Goal: Task Accomplishment & Management: Complete application form

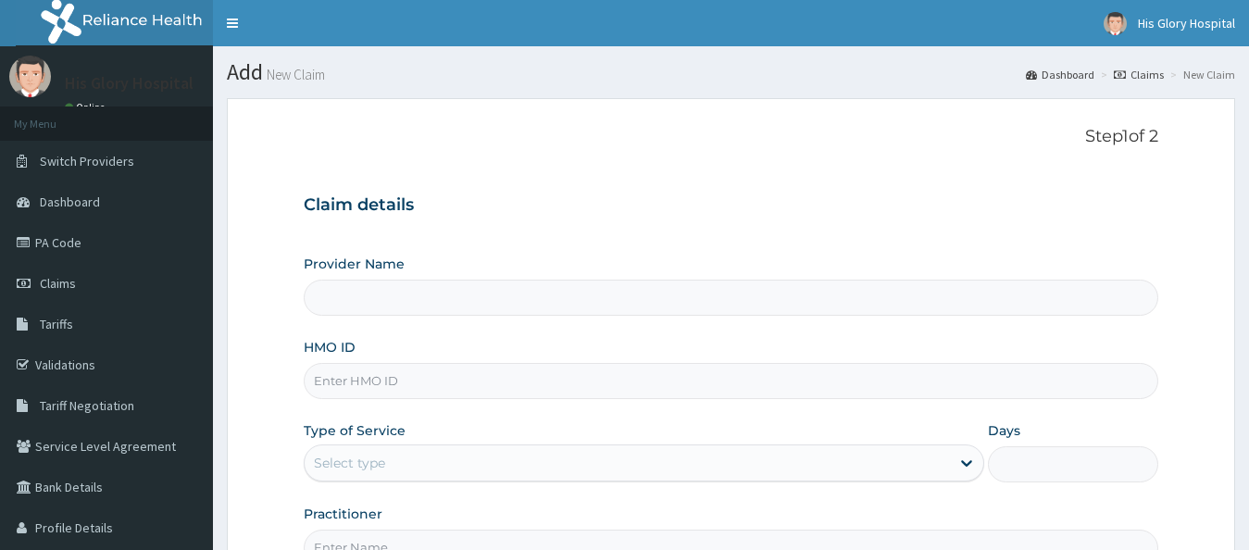
scroll to position [189, 0]
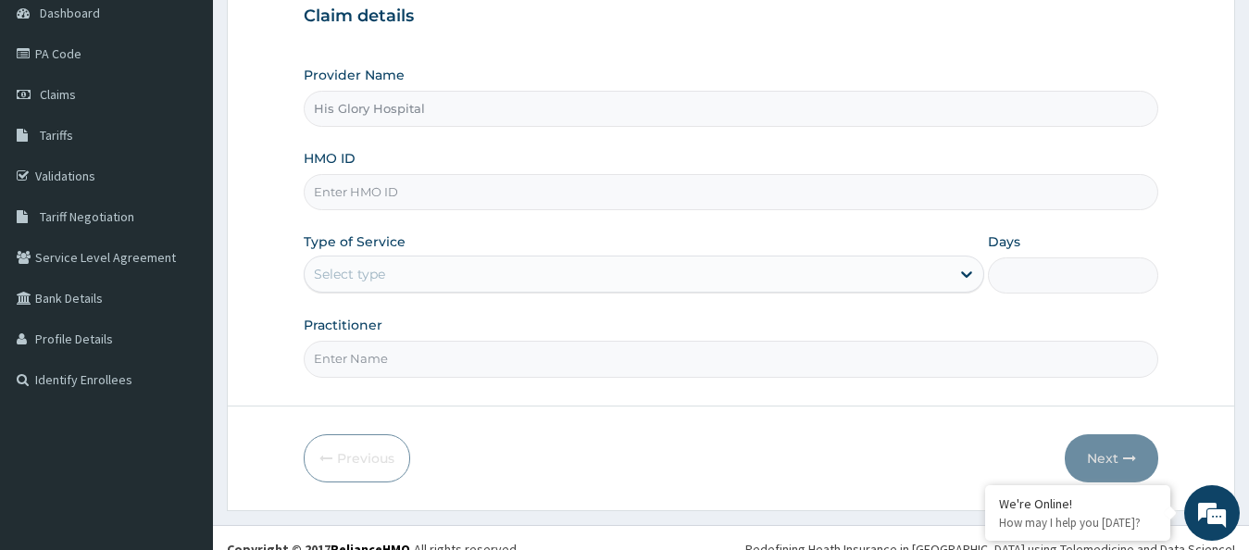
type input "His Glory Hospital"
click at [434, 194] on input "HMO ID" at bounding box center [732, 192] width 856 height 36
paste input "SOF/10003/B"
type input "SOF/10003/B"
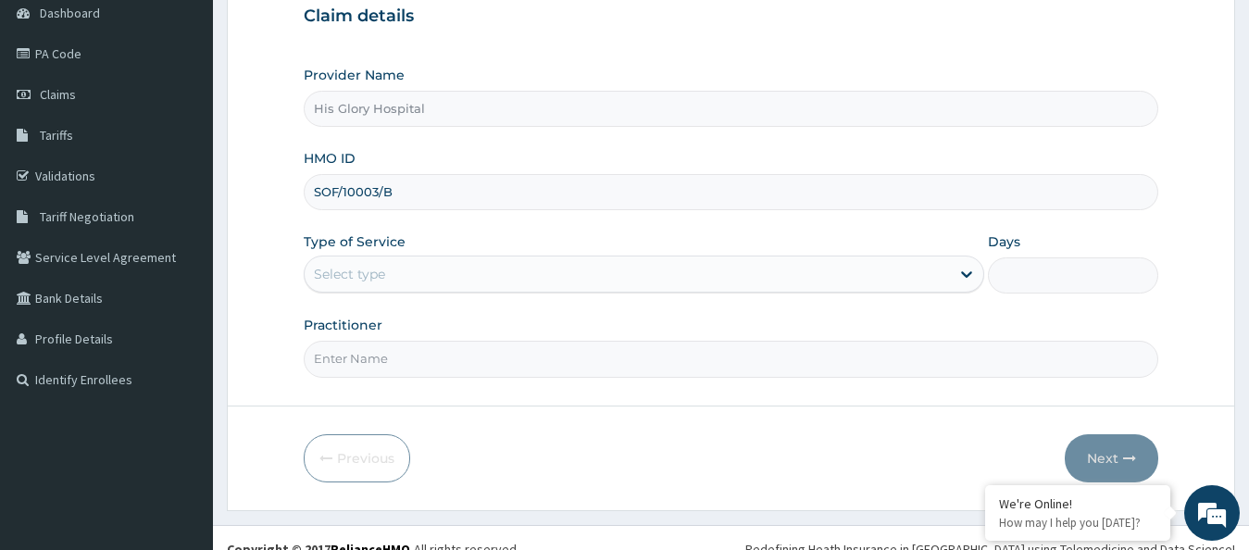
click at [382, 270] on div "Select type" at bounding box center [349, 274] width 71 height 19
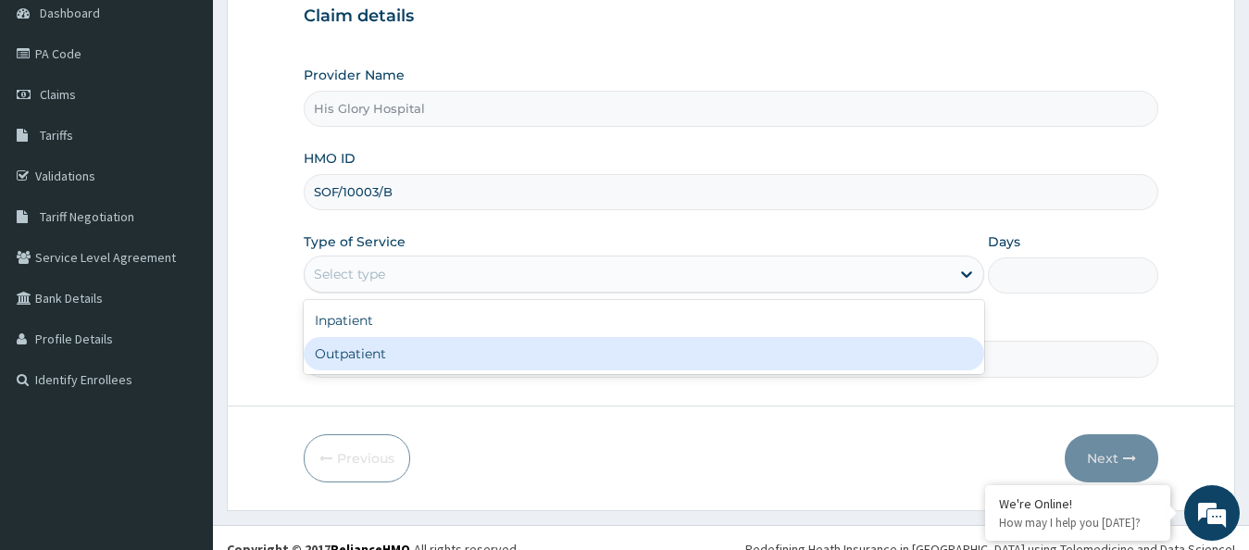
click at [390, 362] on div "Outpatient" at bounding box center [644, 353] width 681 height 33
type input "1"
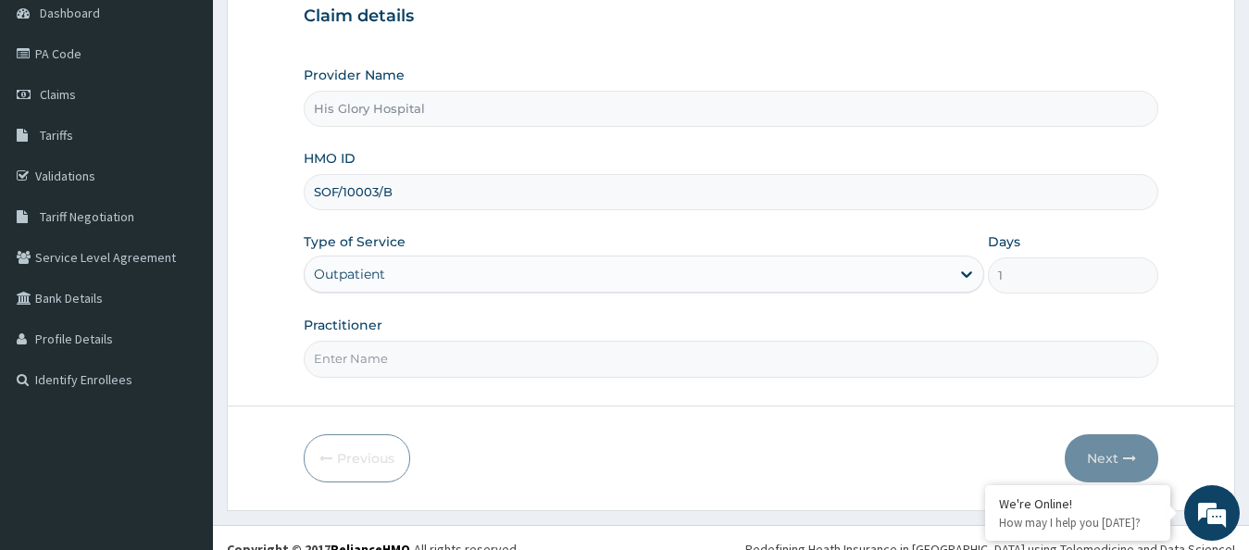
click at [390, 360] on input "Practitioner" at bounding box center [732, 359] width 856 height 36
click at [396, 360] on input "Practitioner" at bounding box center [732, 359] width 856 height 36
click at [351, 363] on input "Practitioner" at bounding box center [732, 359] width 856 height 36
type input "DR ARE"
click at [1104, 457] on button "Next" at bounding box center [1112, 458] width 94 height 48
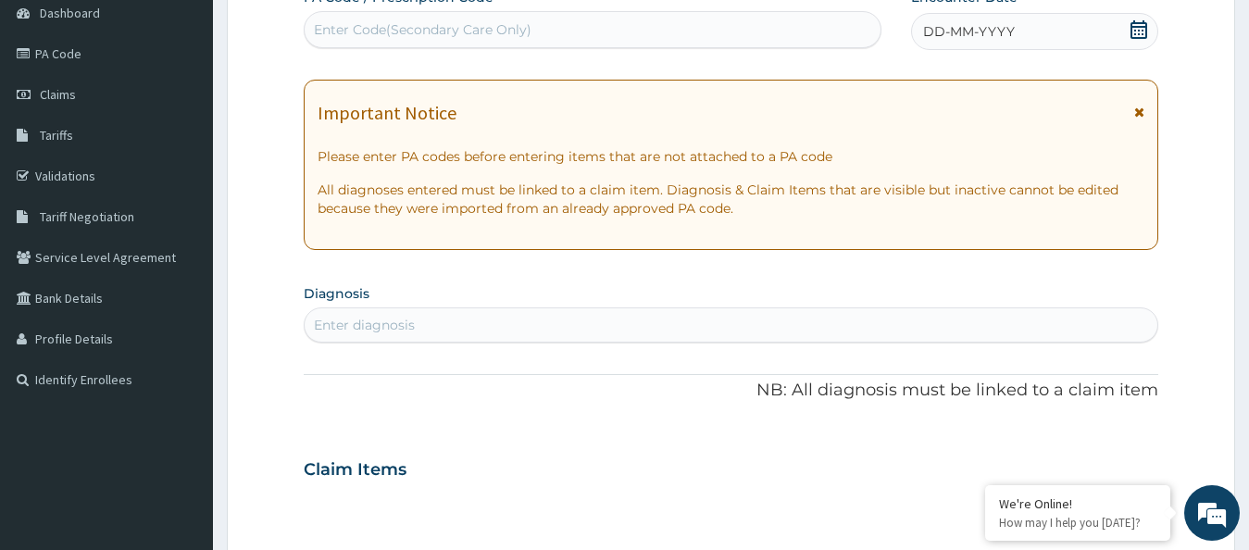
click at [1137, 110] on icon at bounding box center [1139, 112] width 10 height 13
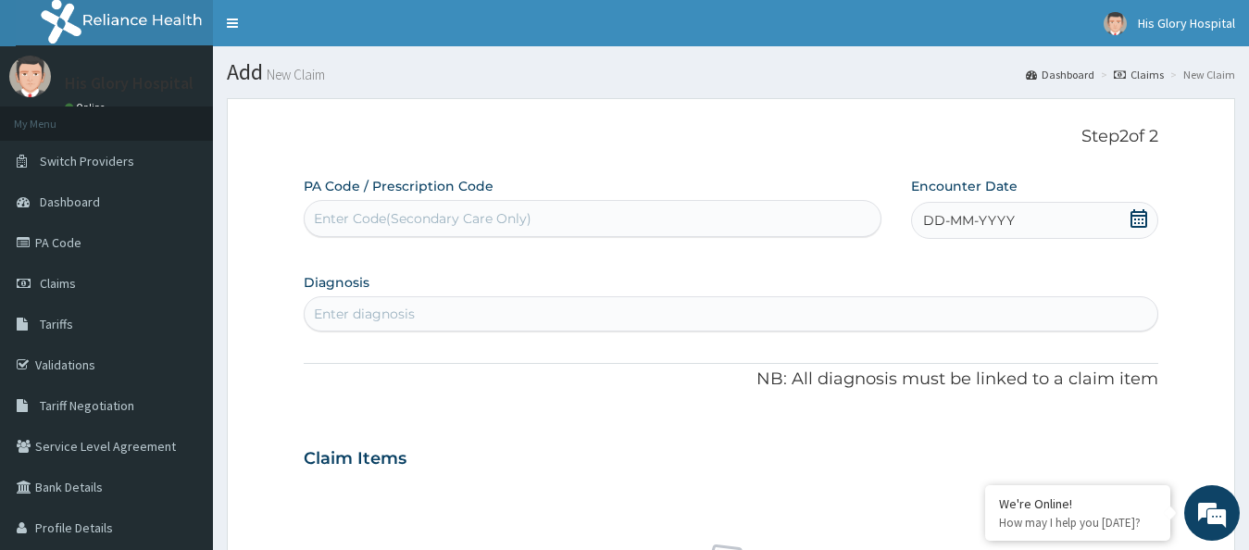
click at [1083, 238] on div "DD-MM-YYYY" at bounding box center [1035, 220] width 248 height 37
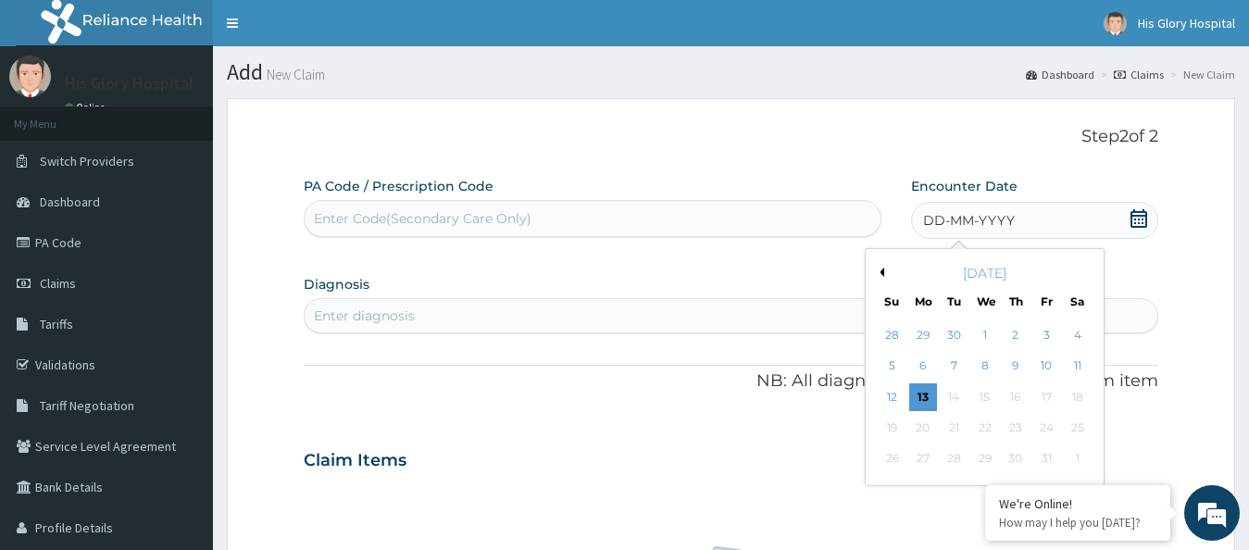
click at [1131, 223] on icon at bounding box center [1139, 218] width 19 height 19
click at [923, 362] on div "6" at bounding box center [923, 367] width 28 height 28
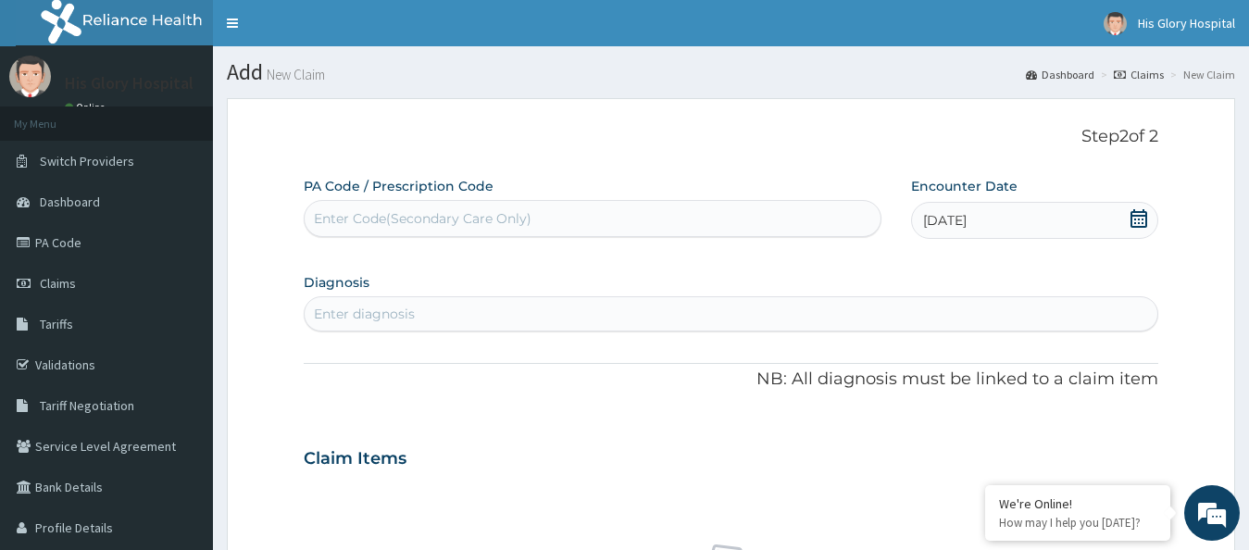
click at [354, 311] on div "Enter diagnosis" at bounding box center [364, 314] width 101 height 19
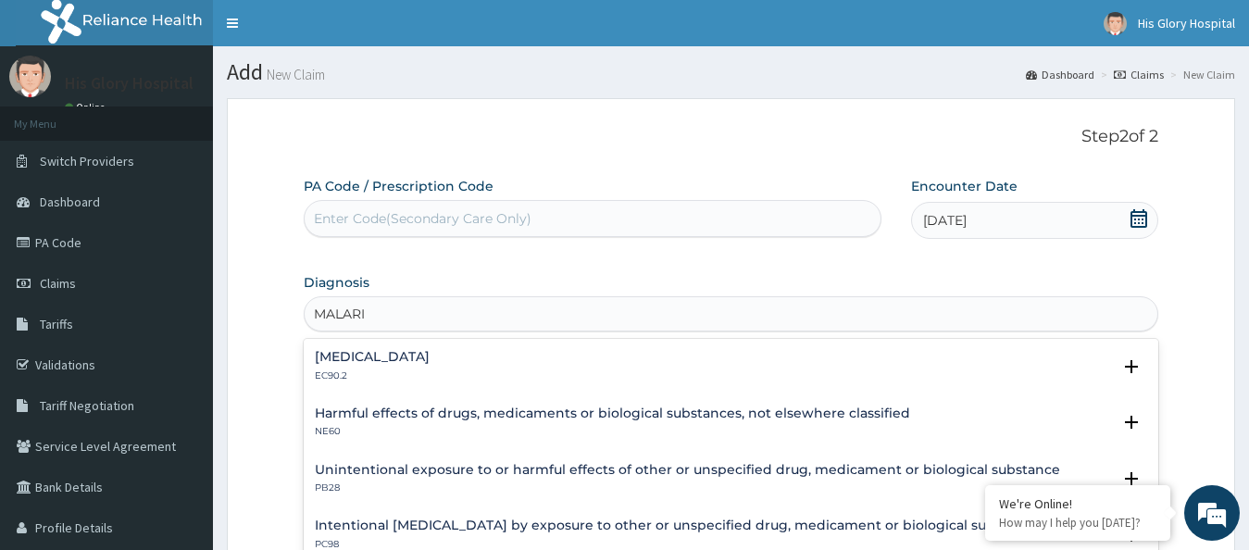
type input "MALARIA"
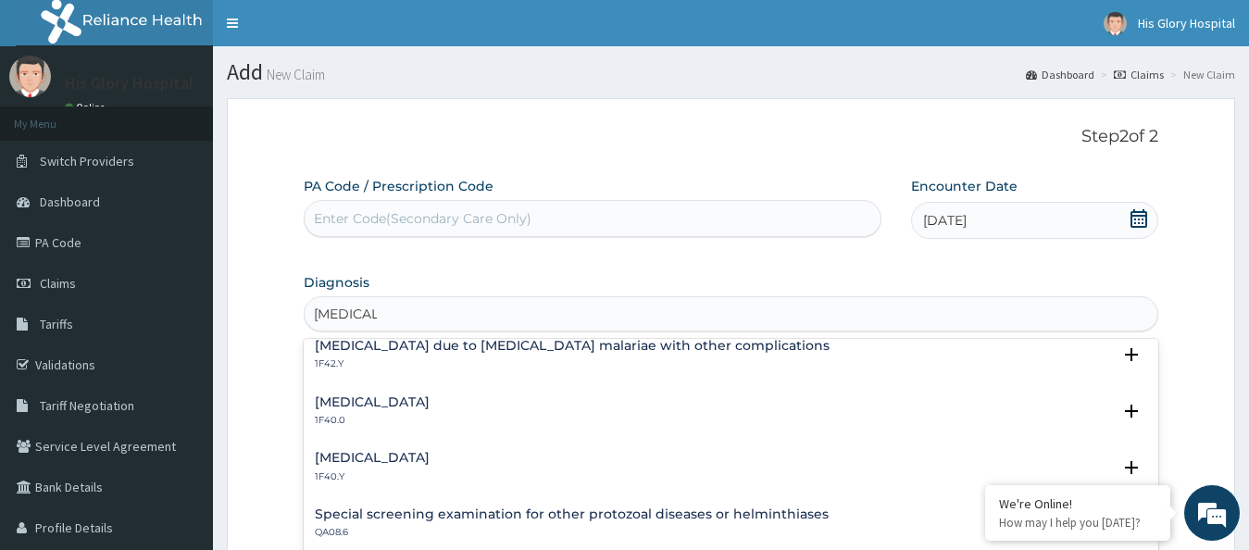
scroll to position [600, 0]
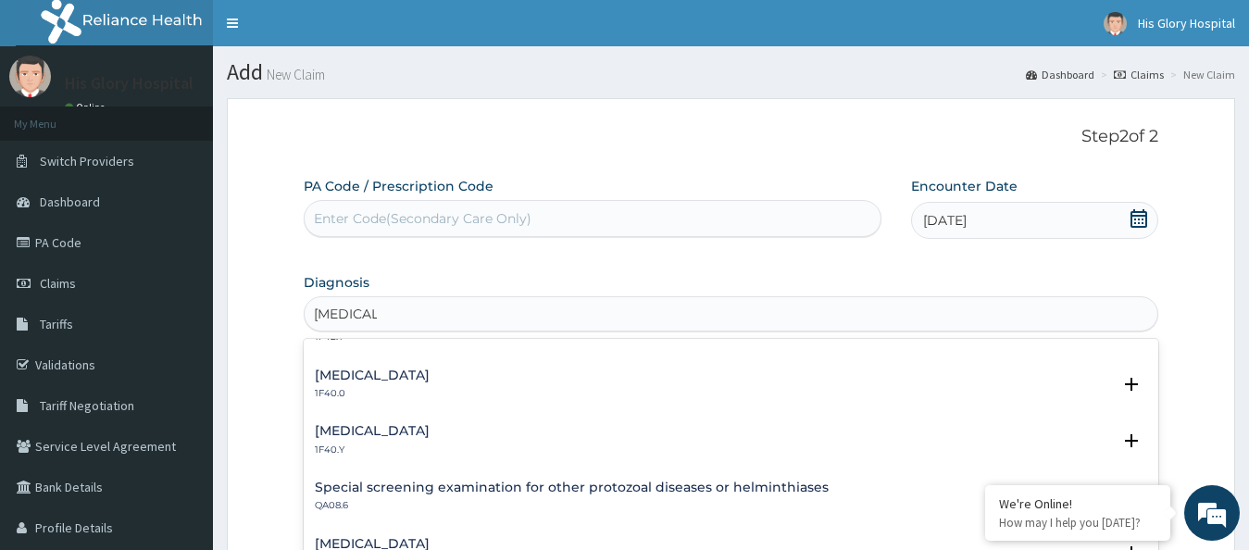
click at [360, 427] on h4 "Other severe and complicated Plasmodium falciparum malaria" at bounding box center [372, 431] width 115 height 14
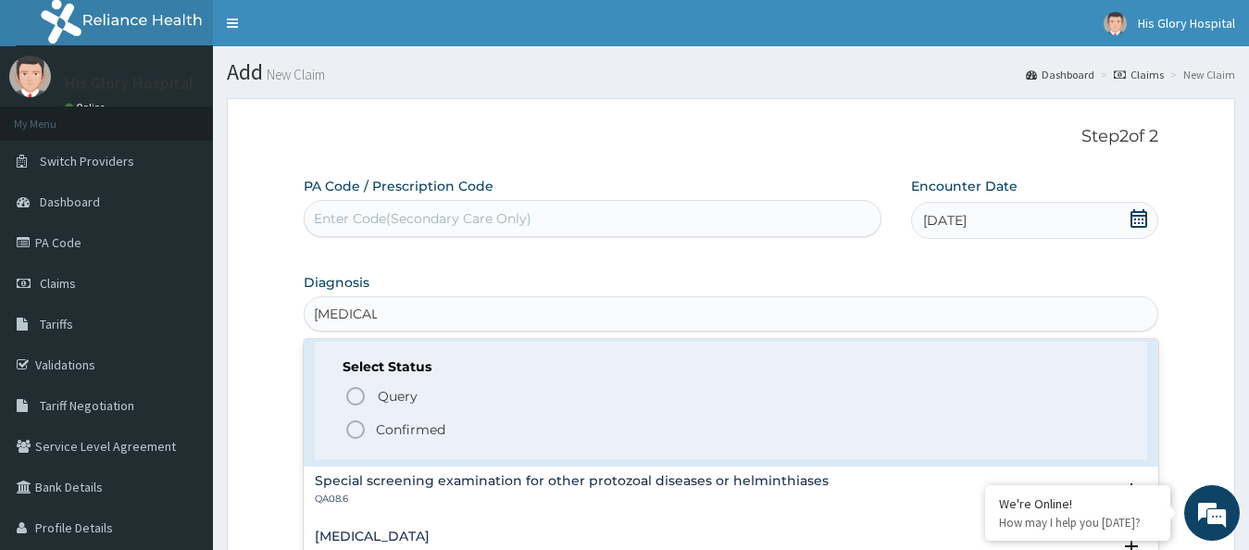
scroll to position [800, 0]
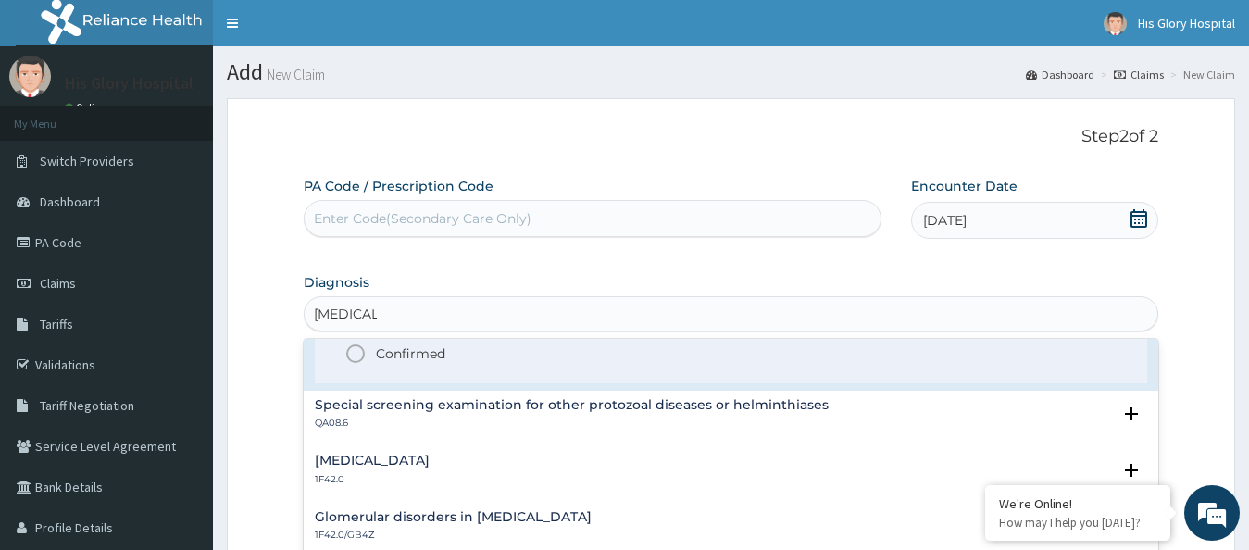
click at [364, 353] on circle "status option filled" at bounding box center [355, 353] width 17 height 17
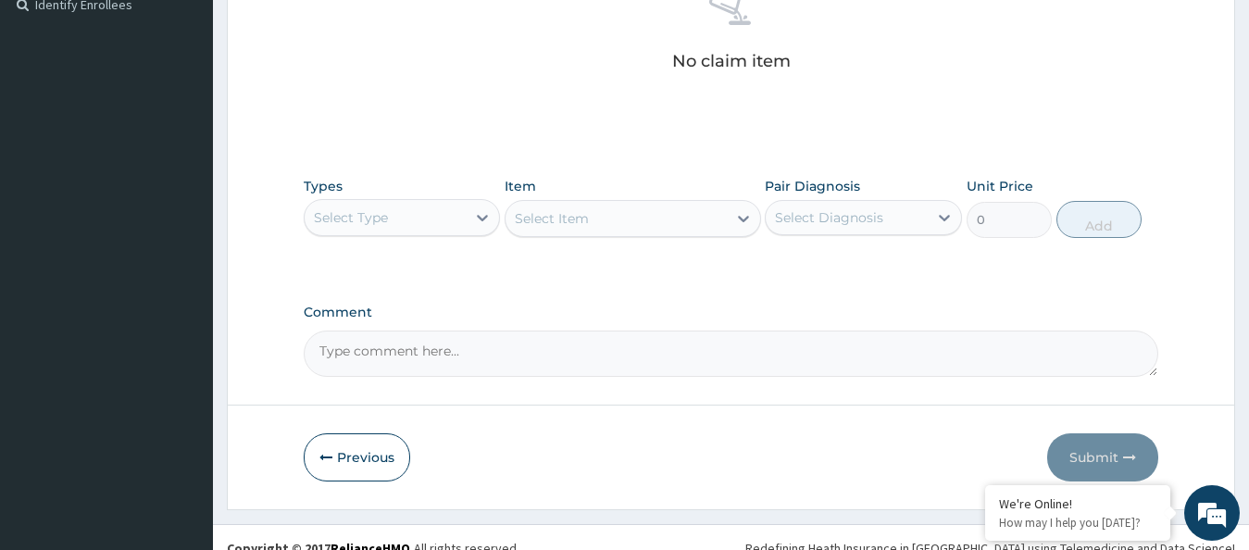
scroll to position [567, 0]
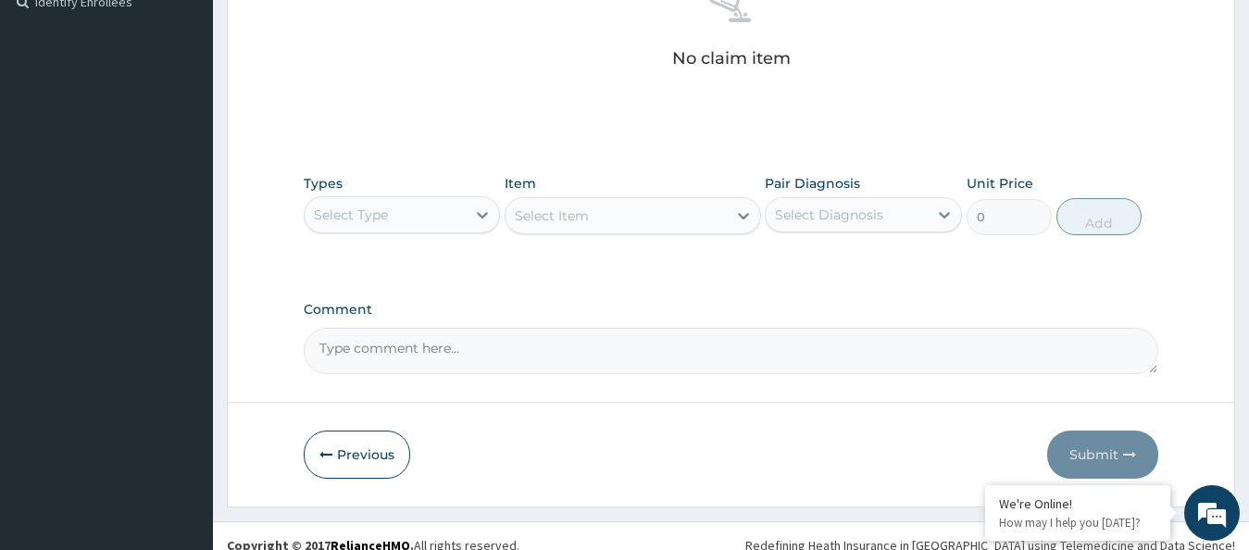
click at [419, 217] on div "Select Type" at bounding box center [386, 215] width 162 height 30
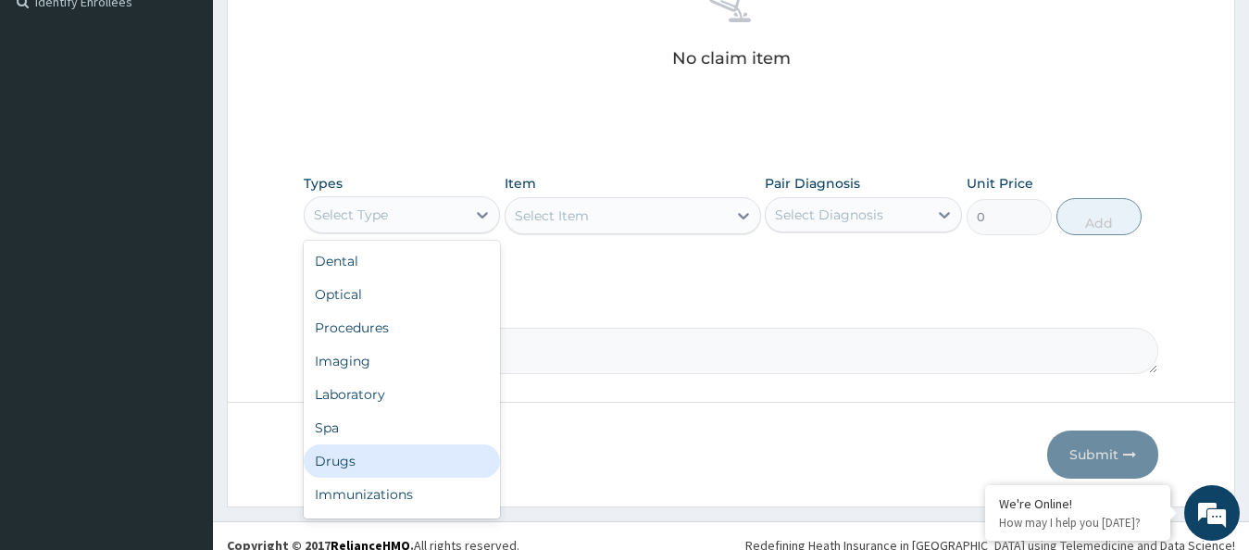
click at [346, 457] on div "Drugs" at bounding box center [402, 460] width 197 height 33
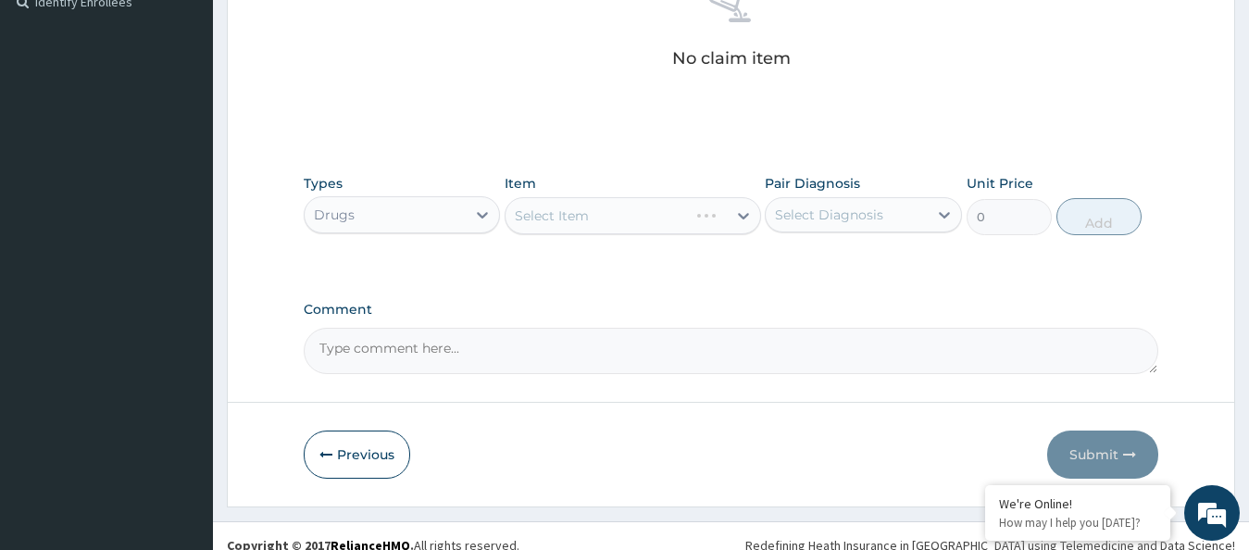
click at [696, 218] on div "Select Item" at bounding box center [633, 215] width 256 height 37
click at [695, 218] on div "Select Item" at bounding box center [633, 215] width 256 height 37
click at [685, 221] on div "Select Item" at bounding box center [633, 215] width 256 height 37
click at [685, 221] on div "Select Item" at bounding box center [616, 216] width 221 height 30
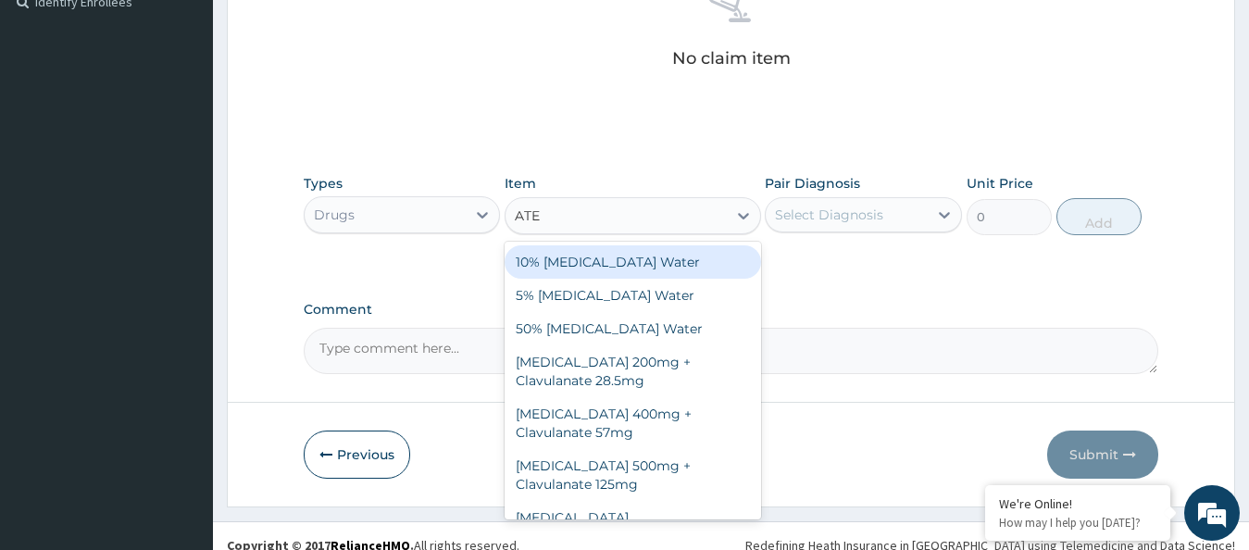
type input "ATE"
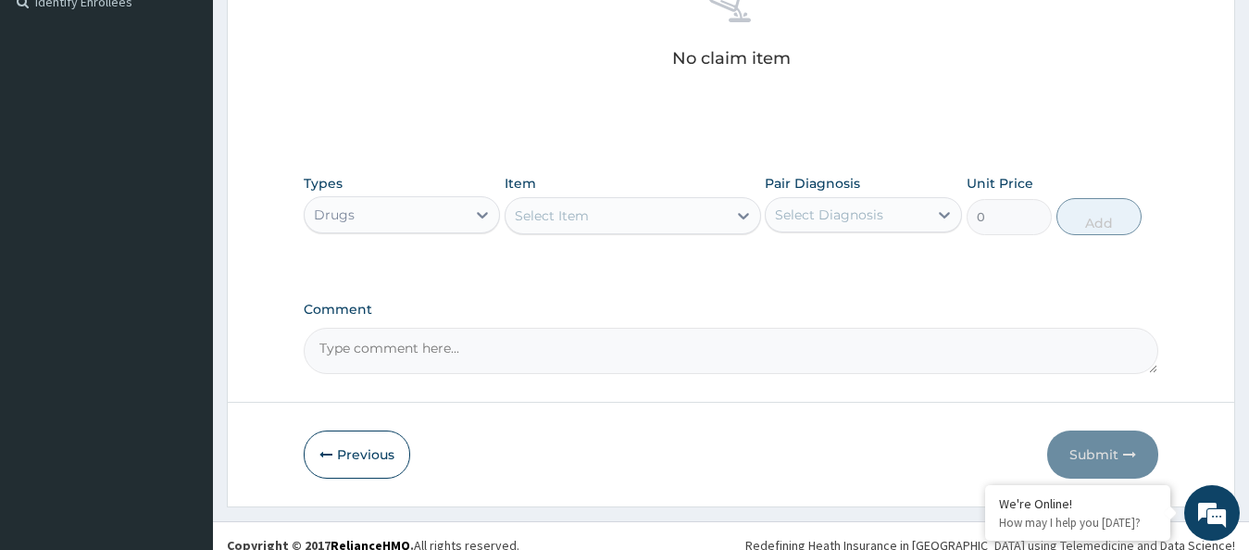
drag, startPoint x: 506, startPoint y: 211, endPoint x: 531, endPoint y: 222, distance: 28.2
click at [506, 212] on div "Types Drugs Item Select Item Pair Diagnosis Select Diagnosis Unit Price 0 Add" at bounding box center [732, 205] width 856 height 80
click at [556, 228] on div "Select Item" at bounding box center [616, 216] width 221 height 30
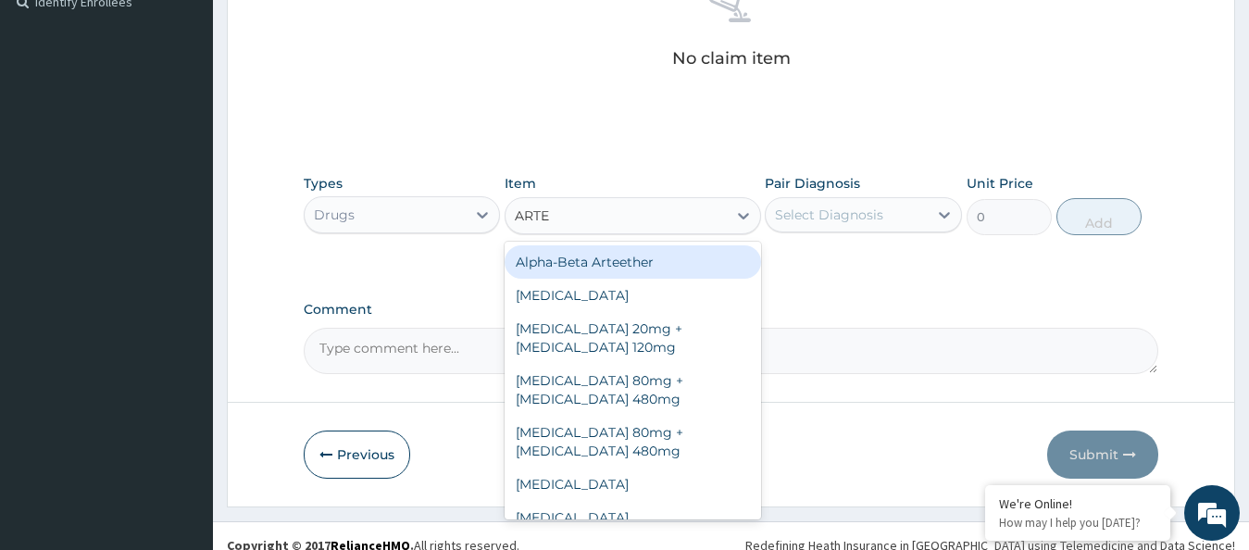
type input "ARTEE"
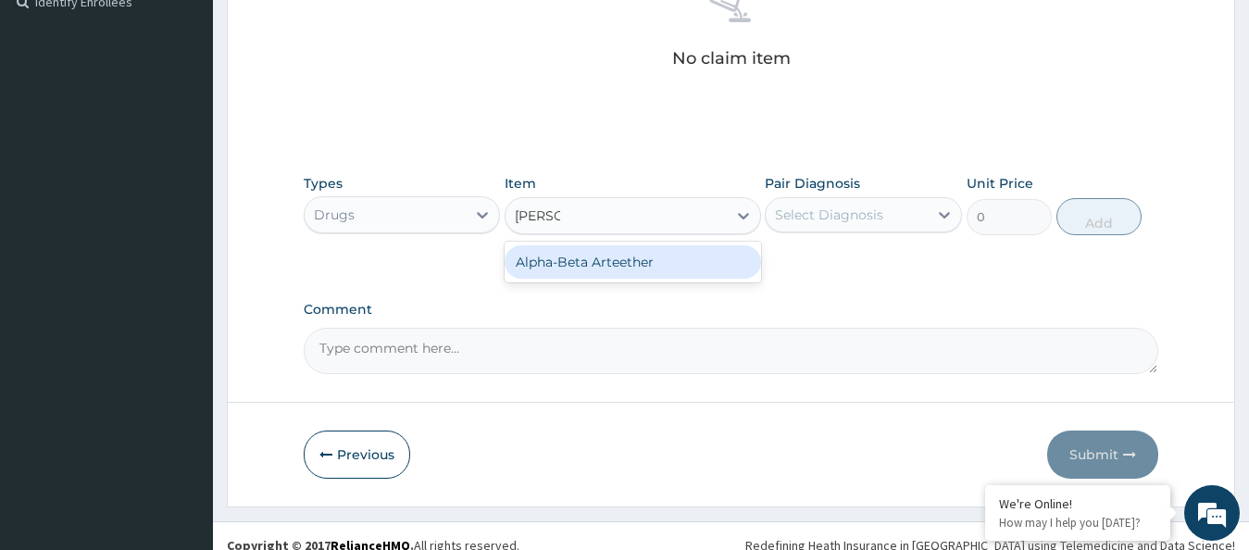
click at [666, 249] on div "Alpha-Beta Arteether" at bounding box center [633, 261] width 256 height 33
type input "1900"
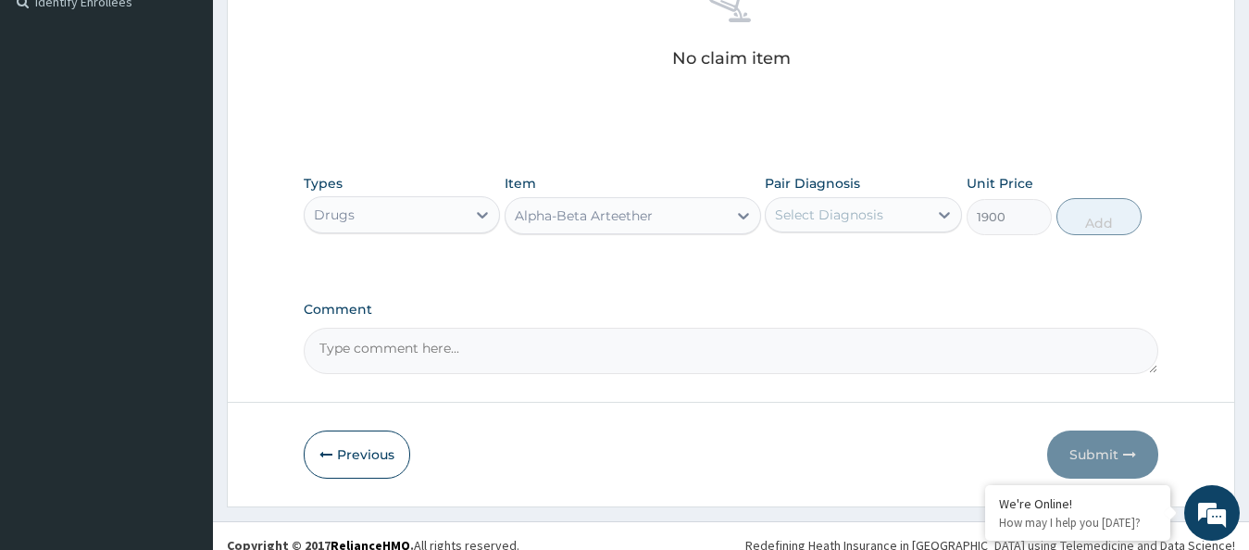
click at [819, 217] on div "Select Diagnosis" at bounding box center [829, 215] width 108 height 19
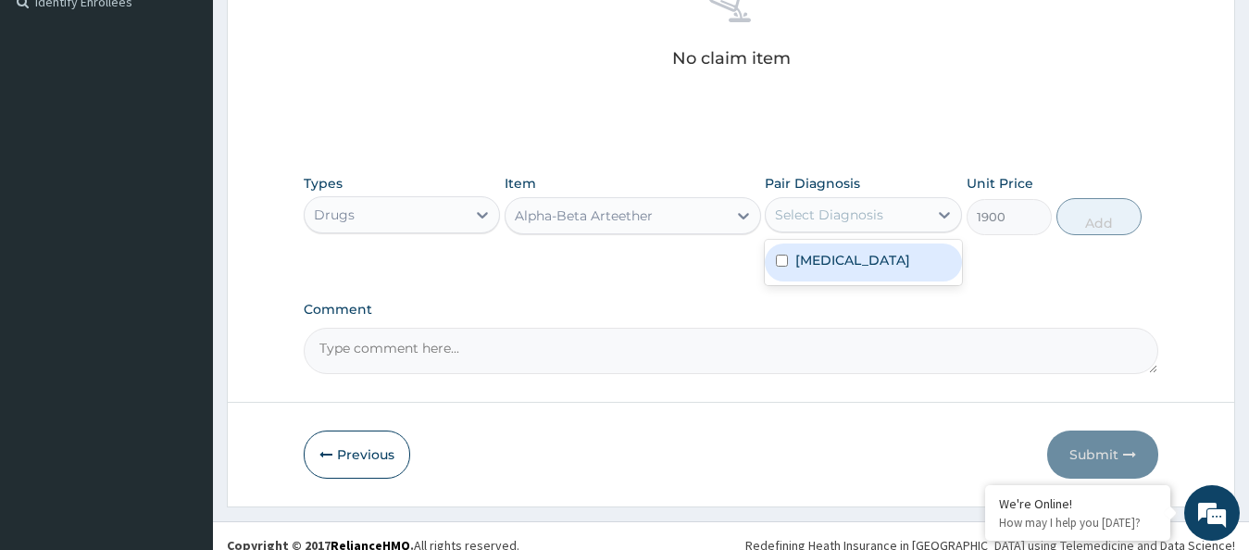
click at [869, 269] on label "Other severe and complicated Plasmodium falciparum malaria" at bounding box center [852, 260] width 115 height 19
checkbox input "true"
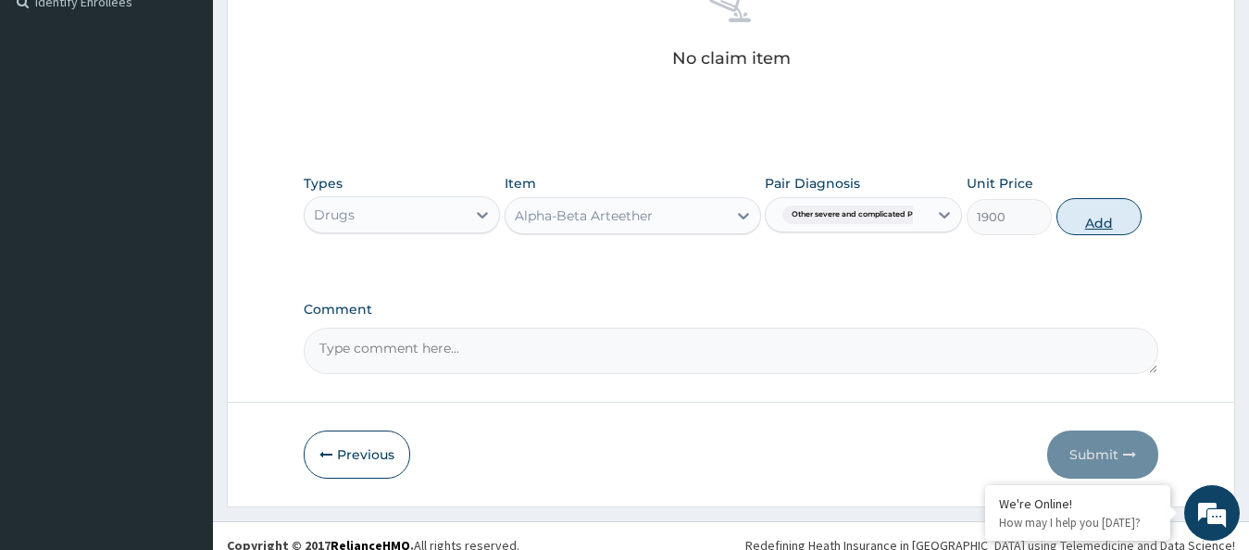
click at [1110, 220] on button "Add" at bounding box center [1098, 216] width 85 height 37
type input "0"
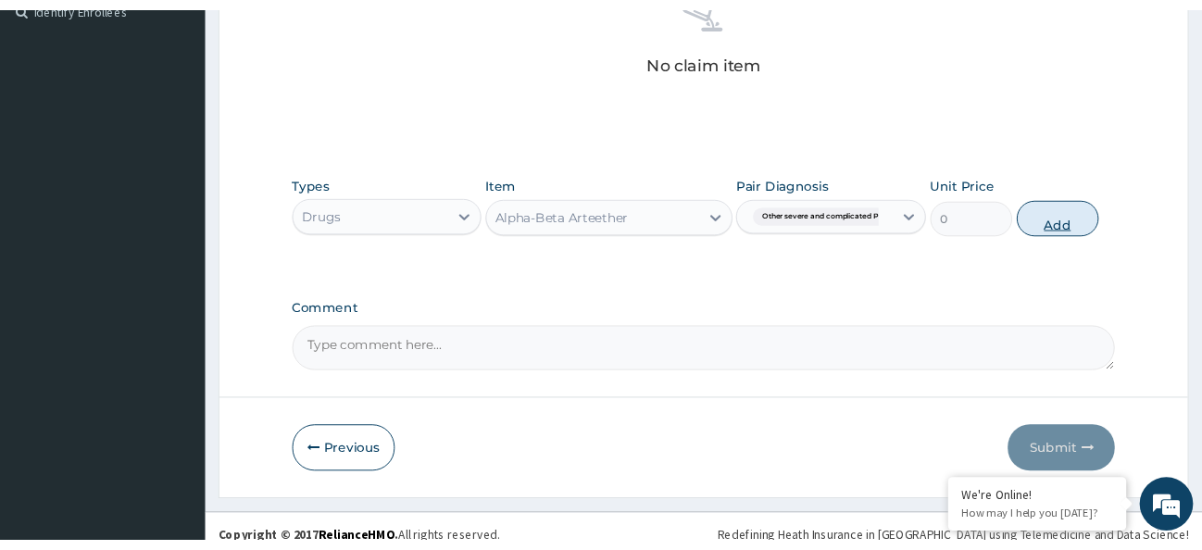
scroll to position [513, 0]
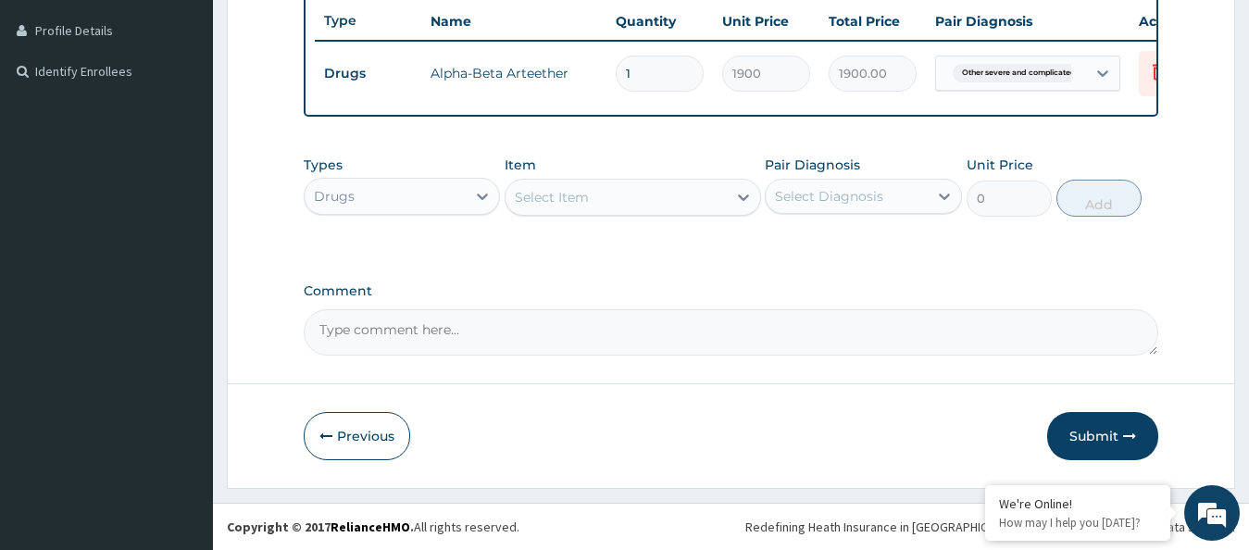
type input "0.00"
type input "3"
type input "5700.00"
type input "3"
click at [656, 178] on div "Item Select Item" at bounding box center [633, 186] width 256 height 61
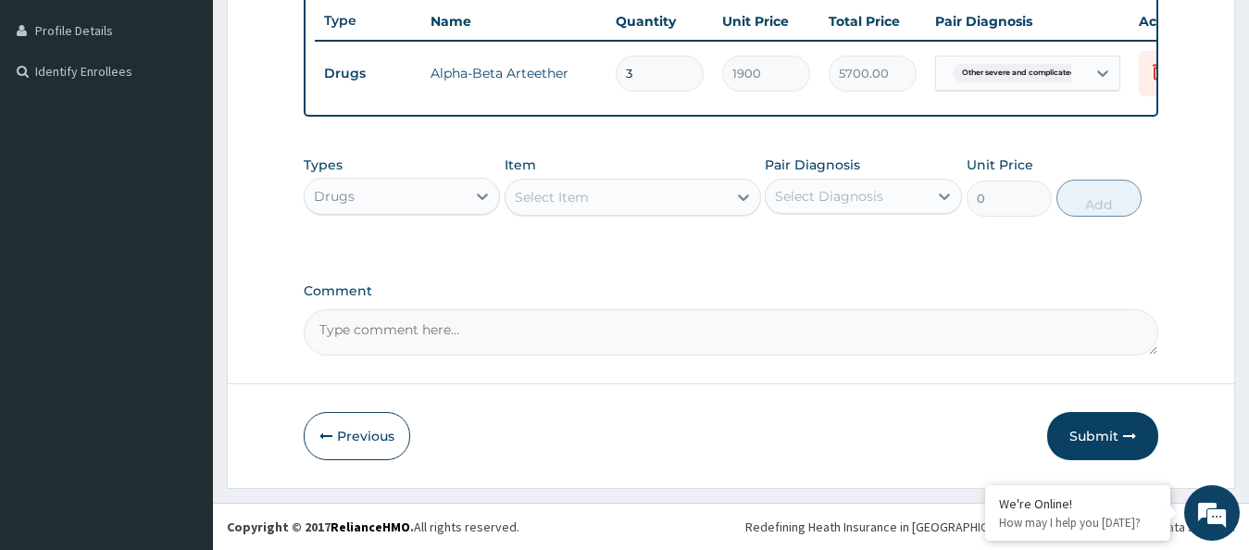
click at [648, 189] on div "Select Item" at bounding box center [616, 197] width 221 height 30
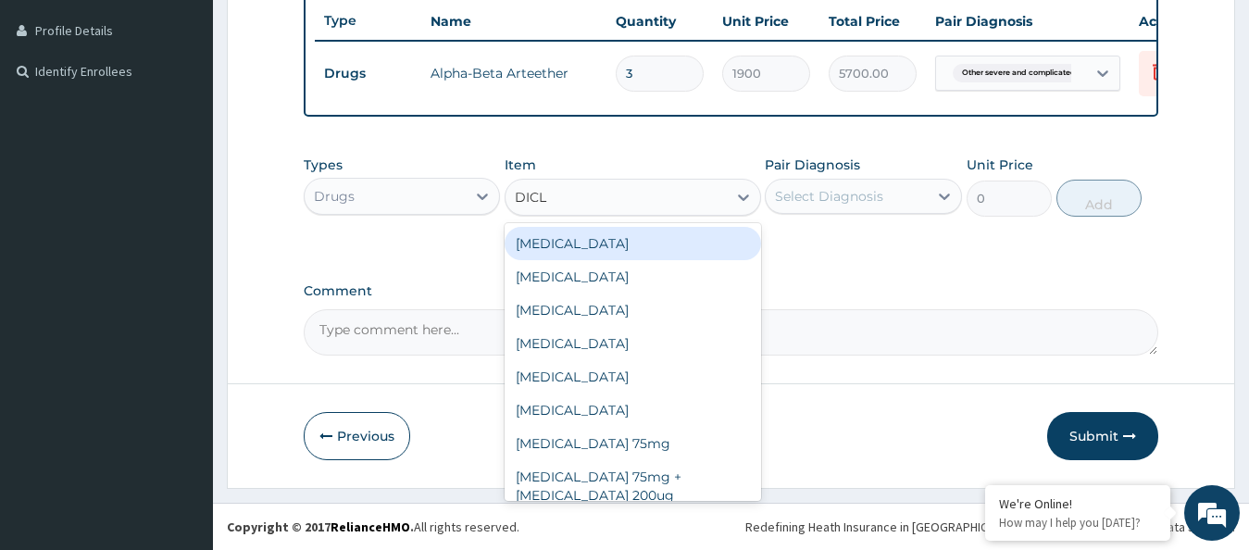
type input "DICLO"
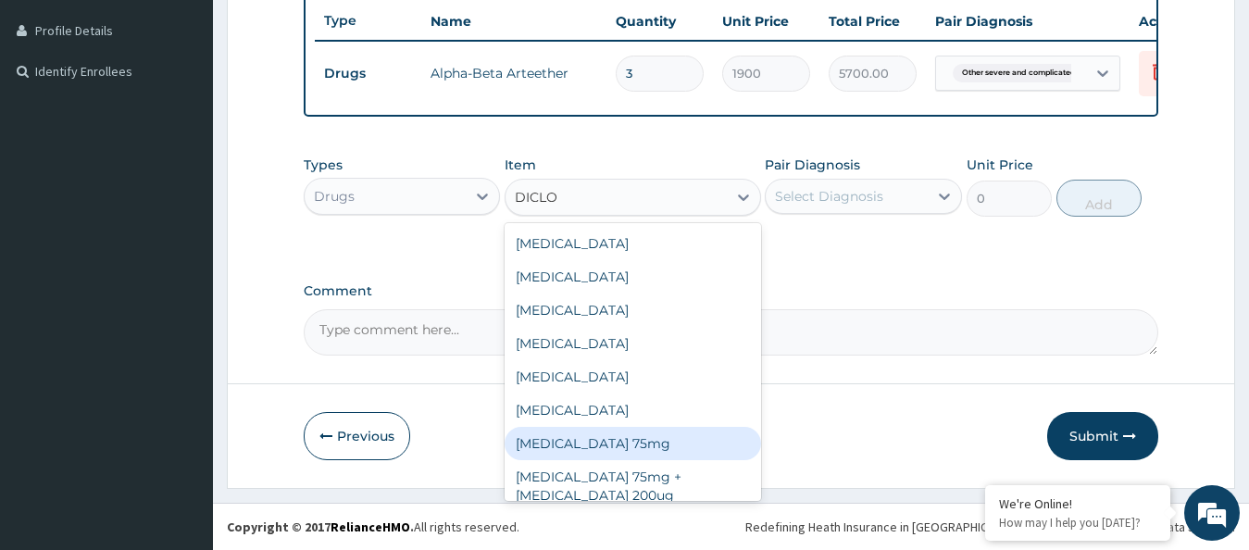
drag, startPoint x: 625, startPoint y: 437, endPoint x: 638, endPoint y: 426, distance: 17.1
click at [631, 433] on div "Diclofenac 75mg" at bounding box center [633, 443] width 256 height 33
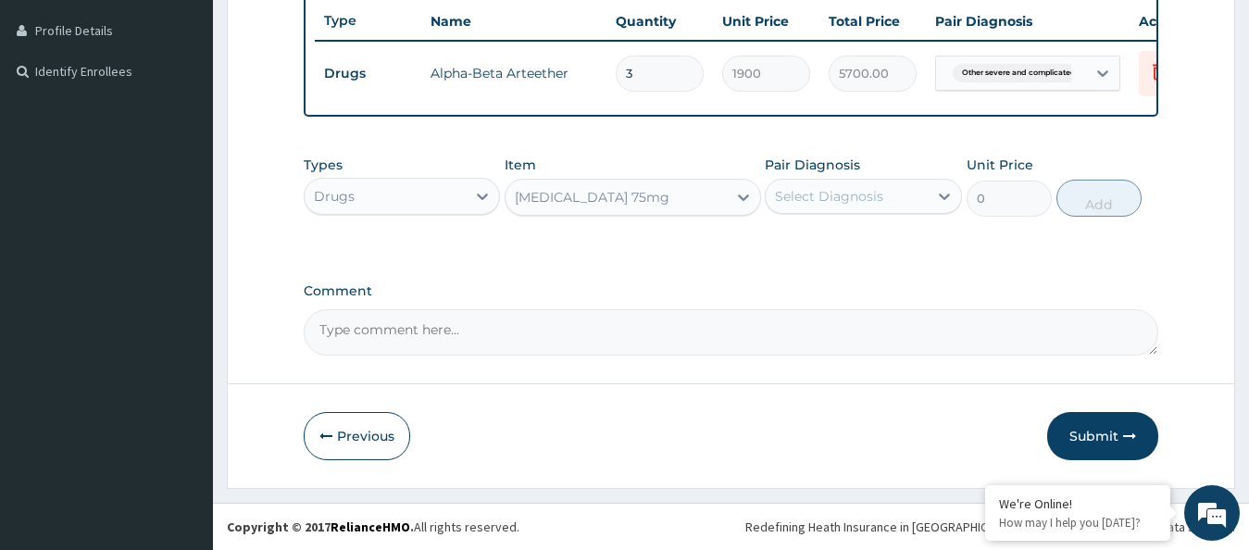
type input "500"
click at [823, 194] on div "Select Diagnosis" at bounding box center [829, 196] width 108 height 19
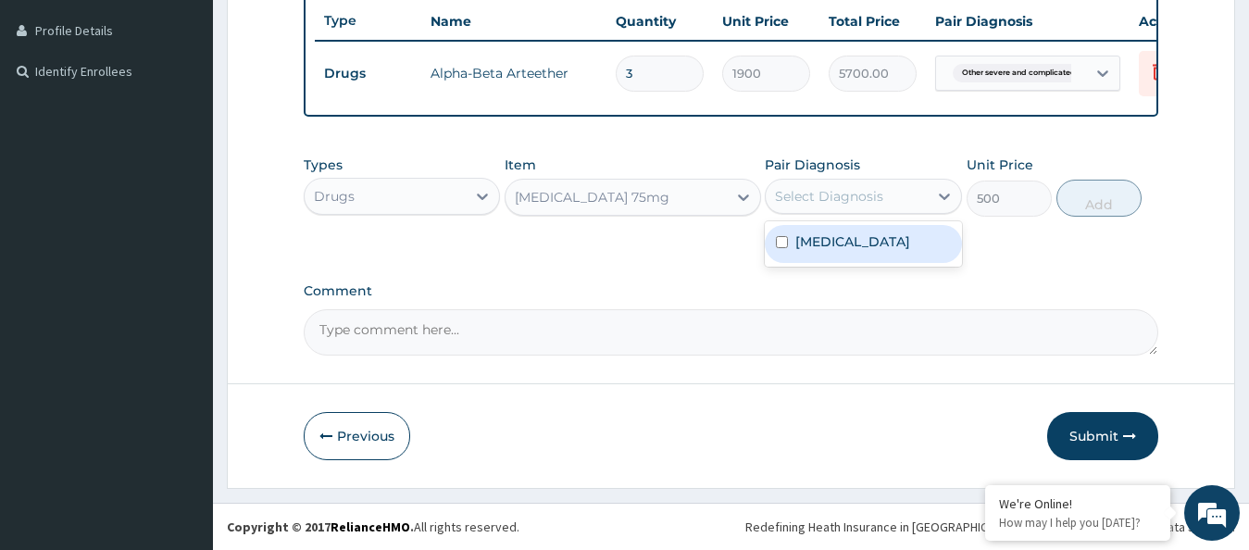
drag, startPoint x: 829, startPoint y: 256, endPoint x: 849, endPoint y: 246, distance: 22.4
click at [831, 251] on label "Other severe and complicated Plasmodium falciparum malaria" at bounding box center [852, 241] width 115 height 19
checkbox input "true"
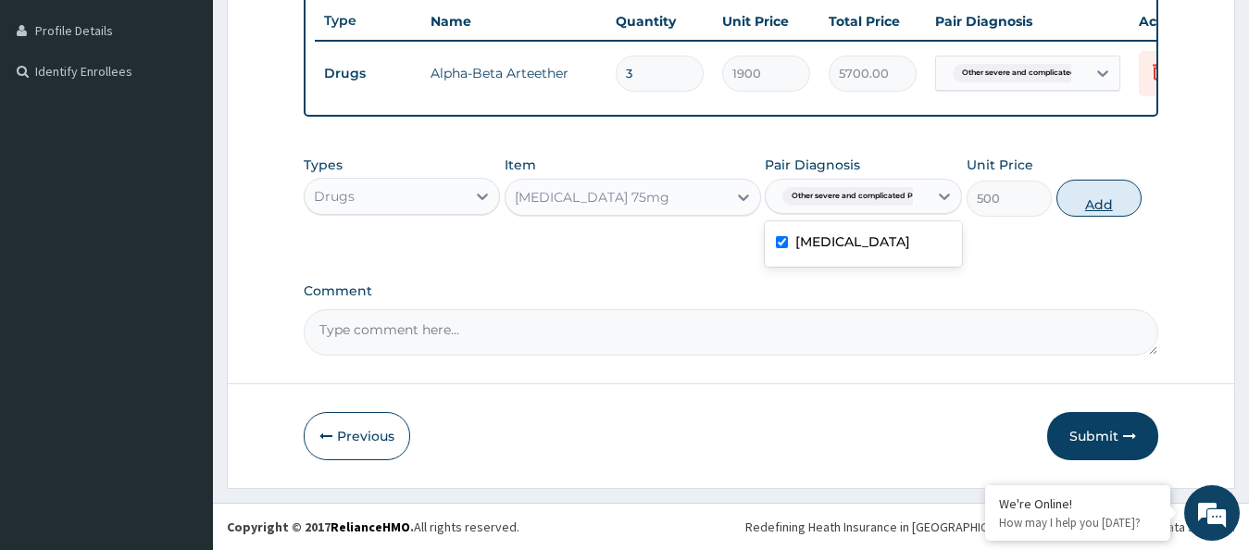
click at [1077, 194] on button "Add" at bounding box center [1098, 198] width 85 height 37
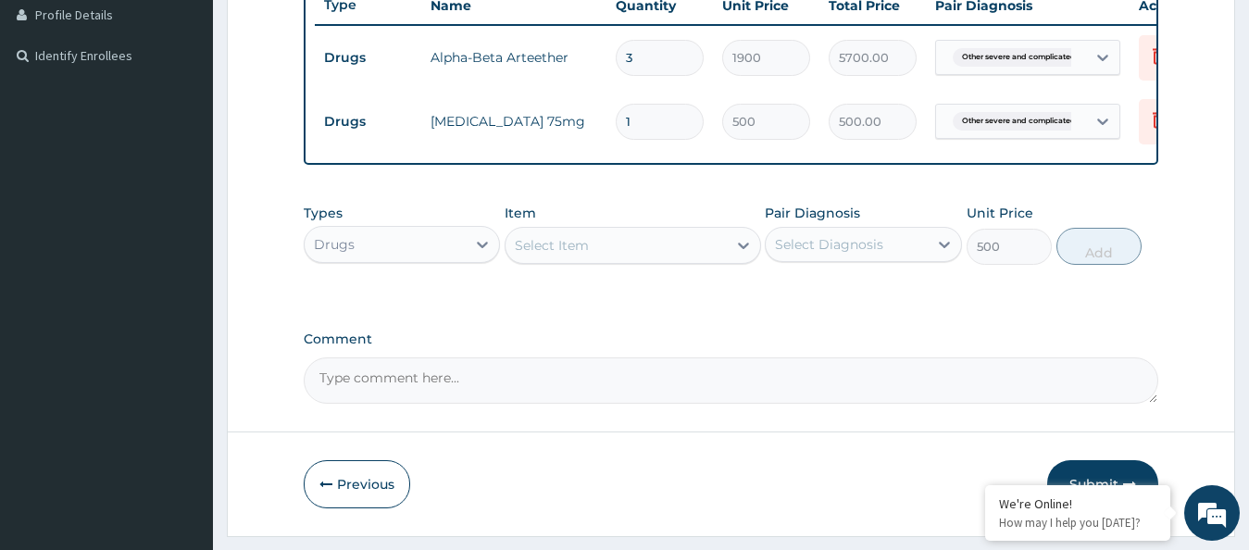
type input "0"
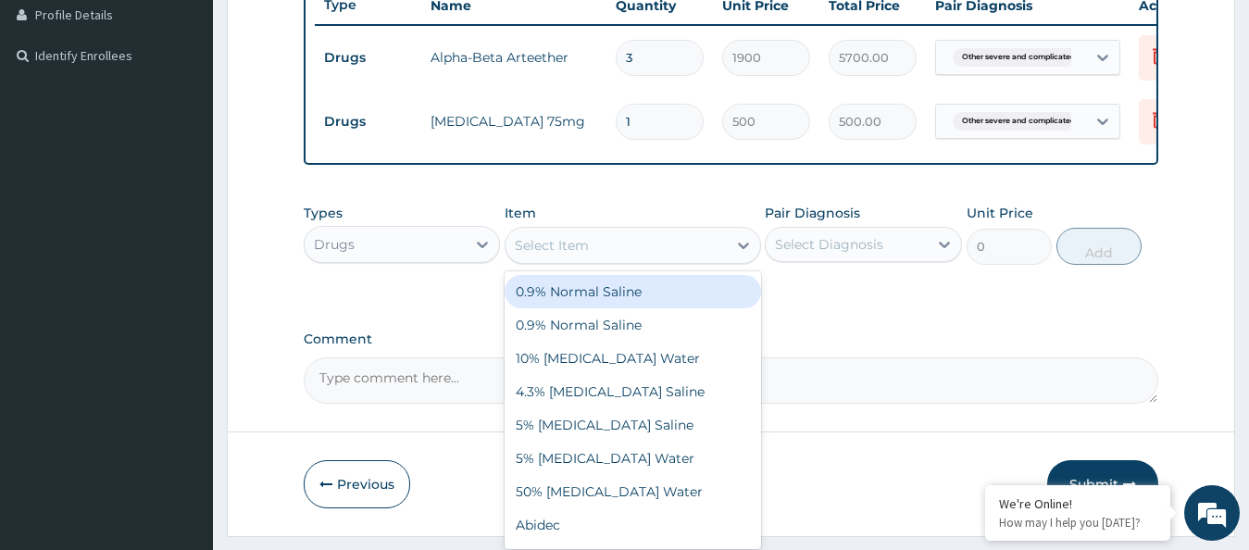
click at [664, 256] on div "Select Item" at bounding box center [616, 246] width 221 height 30
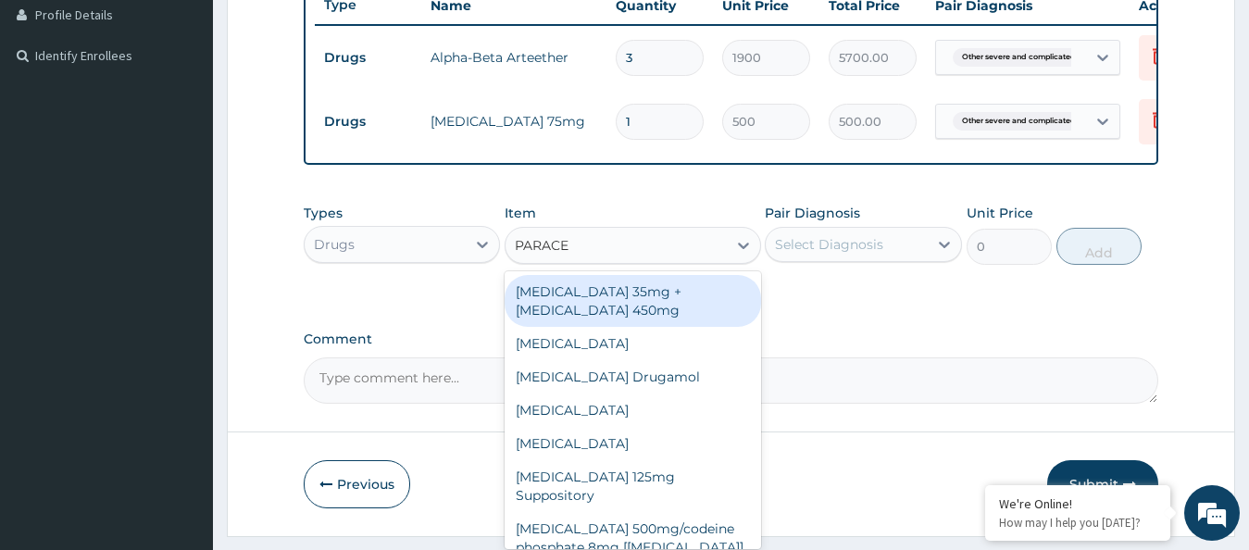
type input "PARACET"
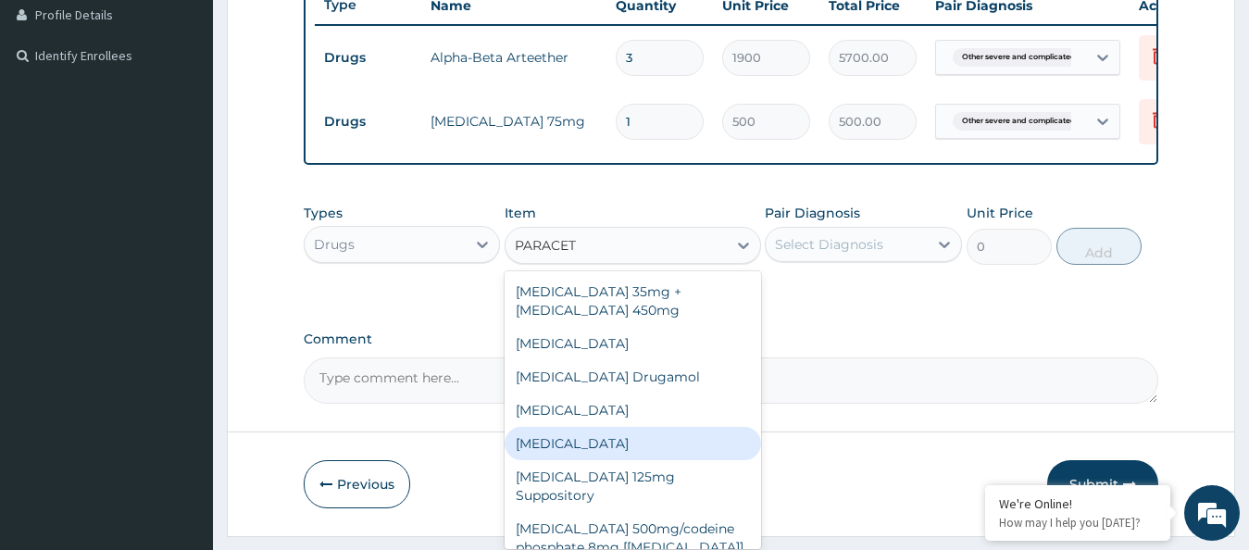
click at [631, 460] on div "Paracetamol" at bounding box center [633, 443] width 256 height 33
type input "30"
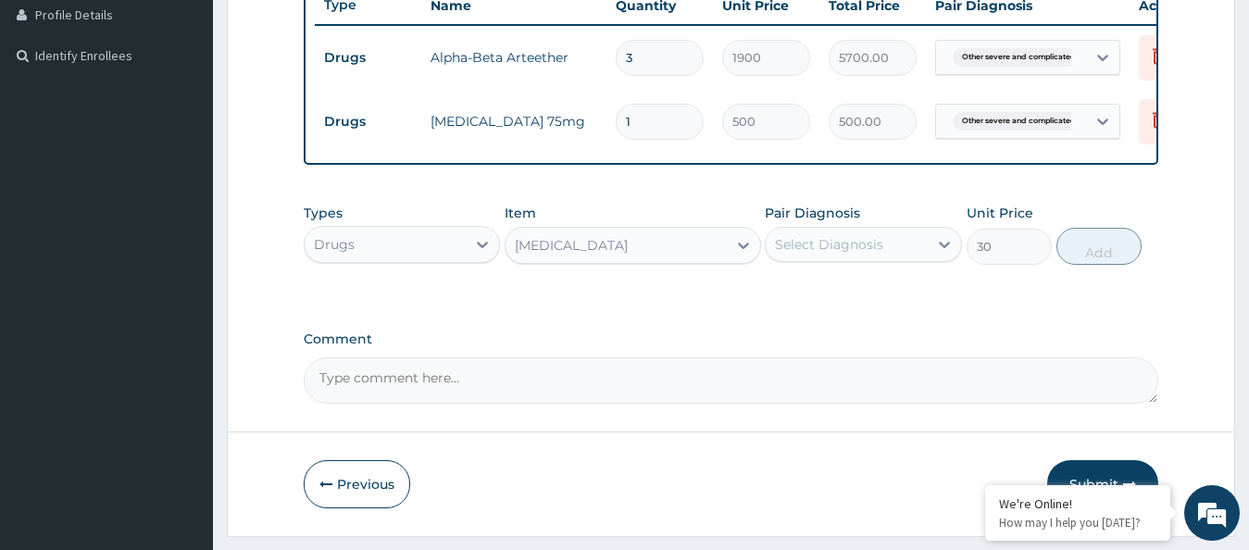
click at [826, 254] on div "Select Diagnosis" at bounding box center [829, 244] width 108 height 19
click at [831, 299] on label "Other severe and complicated Plasmodium falciparum malaria" at bounding box center [852, 290] width 115 height 19
checkbox input "true"
click at [1093, 265] on button "Add" at bounding box center [1098, 246] width 85 height 37
type input "0"
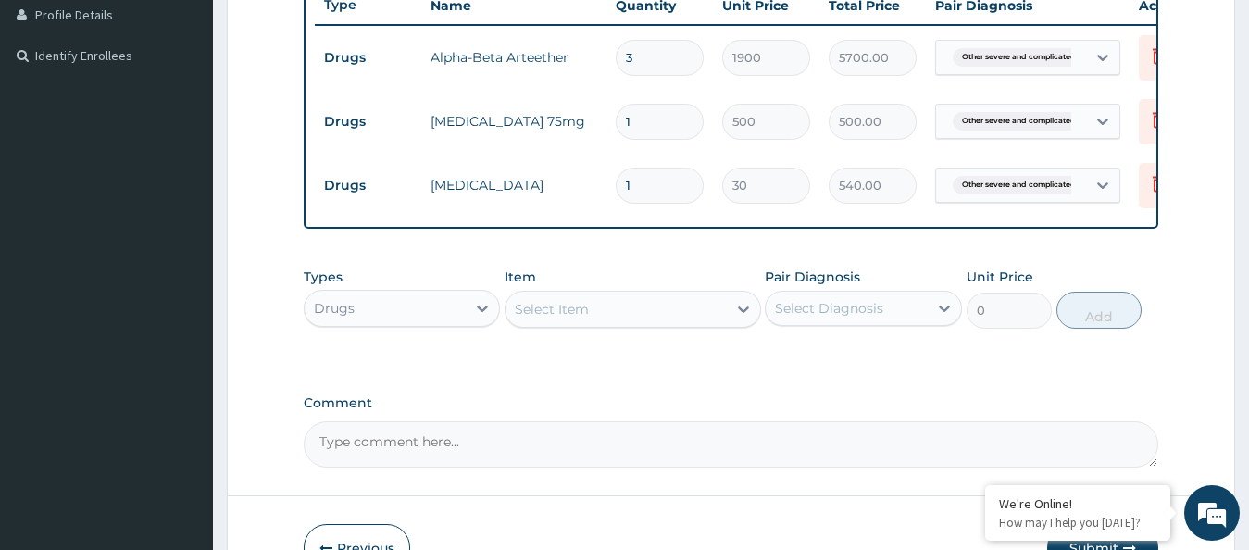
type input "18"
type input "540.00"
type input "18"
click at [569, 122] on td "Diclofenac 75mg" at bounding box center [513, 121] width 185 height 37
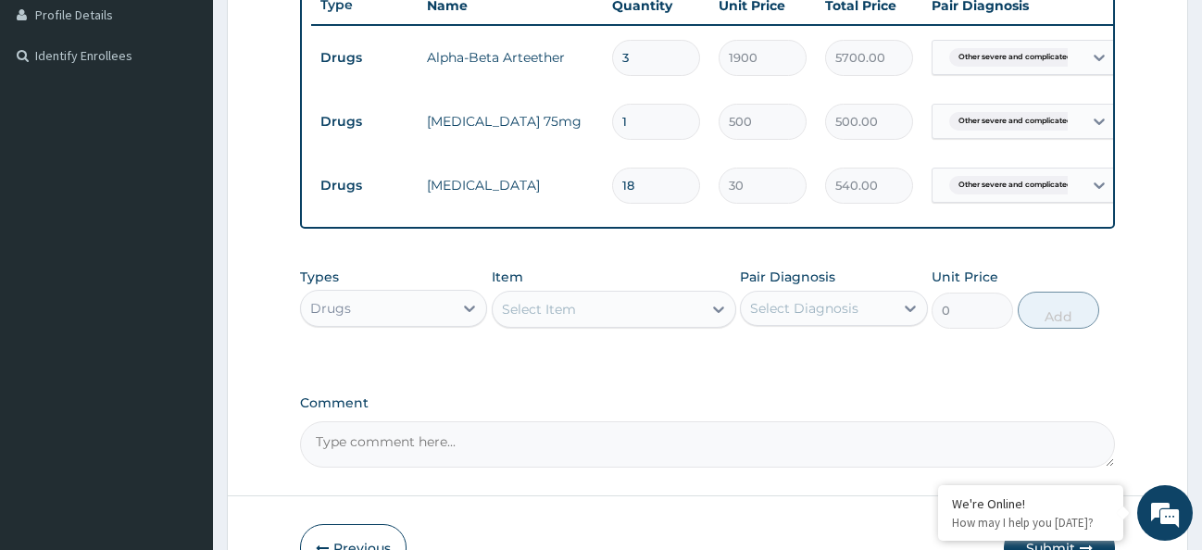
click at [443, 316] on div "Drugs" at bounding box center [377, 309] width 153 height 30
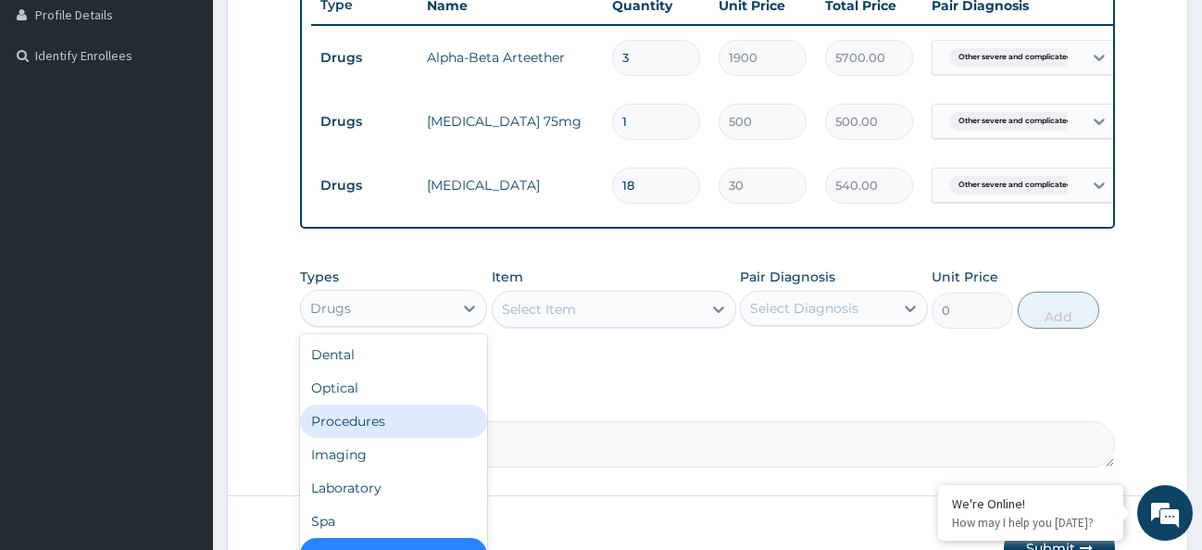
click at [380, 431] on div "Procedures" at bounding box center [394, 421] width 188 height 33
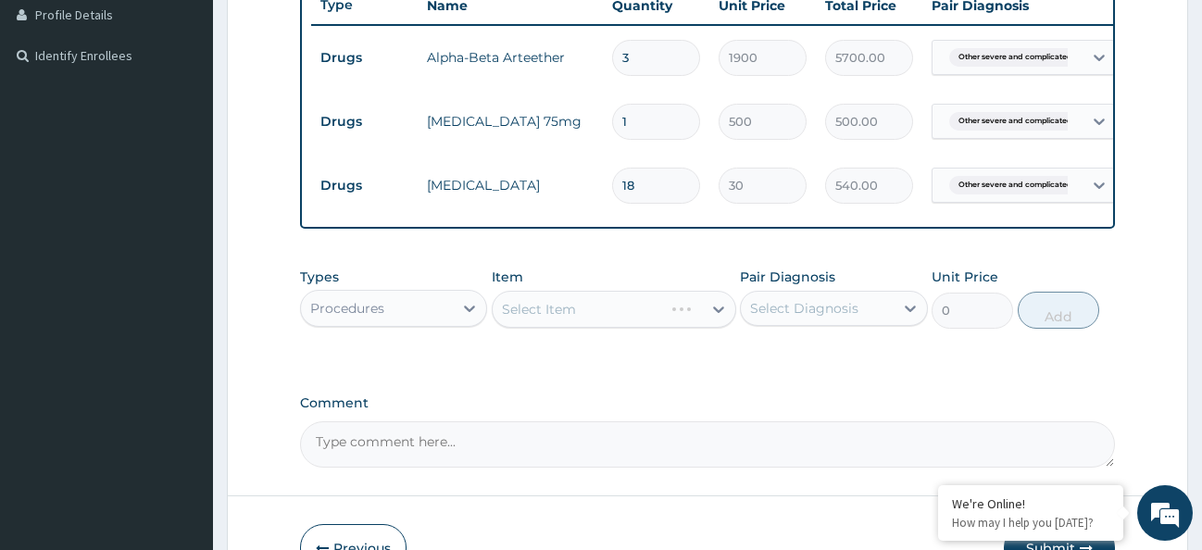
click at [654, 328] on div "Select Item" at bounding box center [614, 309] width 244 height 37
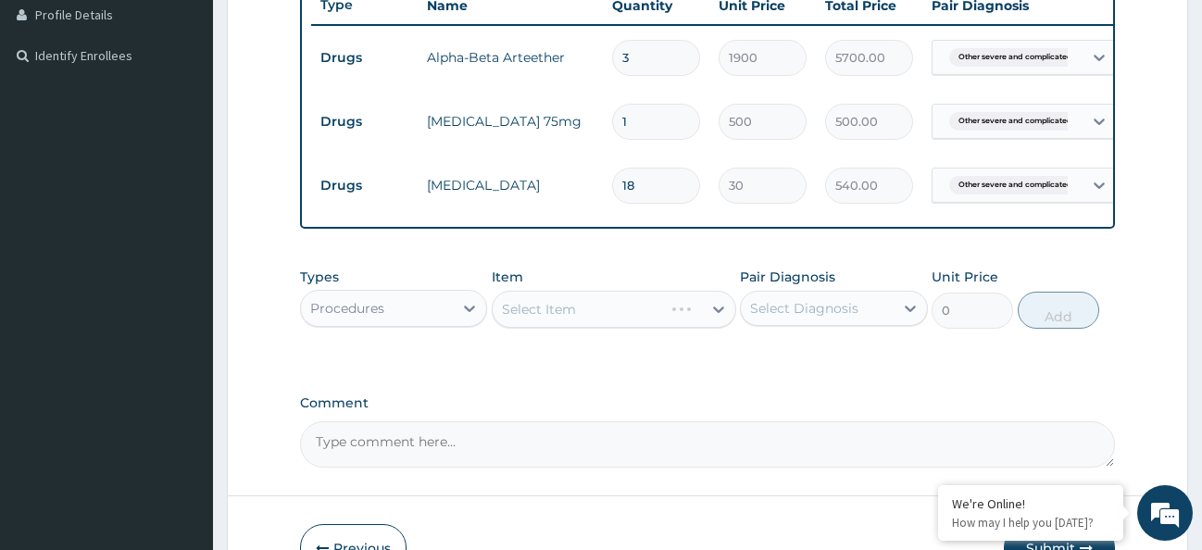
click at [654, 328] on div "Select Item" at bounding box center [614, 309] width 244 height 37
click at [661, 326] on div "Select Item" at bounding box center [614, 309] width 244 height 37
click at [678, 328] on div "Select Item" at bounding box center [614, 309] width 244 height 37
drag, startPoint x: 678, startPoint y: 329, endPoint x: 654, endPoint y: 330, distance: 24.1
click at [672, 328] on div "Select Item" at bounding box center [614, 309] width 244 height 37
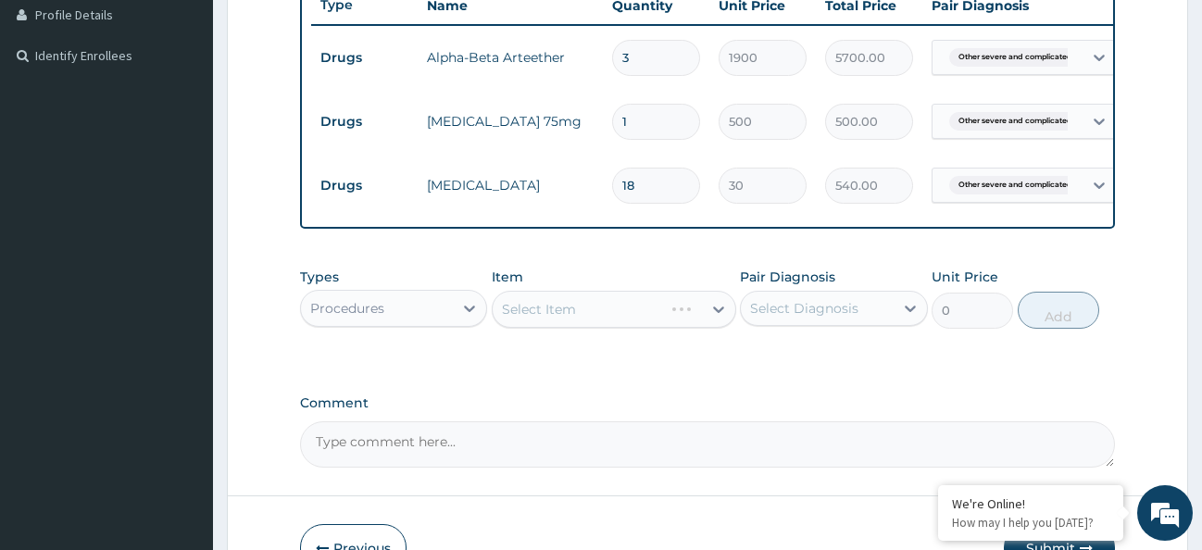
click at [591, 328] on div "Select Item" at bounding box center [614, 309] width 244 height 37
click at [552, 328] on div "Select Item" at bounding box center [614, 309] width 244 height 37
drag, startPoint x: 549, startPoint y: 328, endPoint x: 533, endPoint y: 324, distance: 16.2
click at [545, 324] on div "Select Item" at bounding box center [614, 309] width 244 height 37
click at [538, 319] on div "Select Item" at bounding box center [614, 309] width 244 height 37
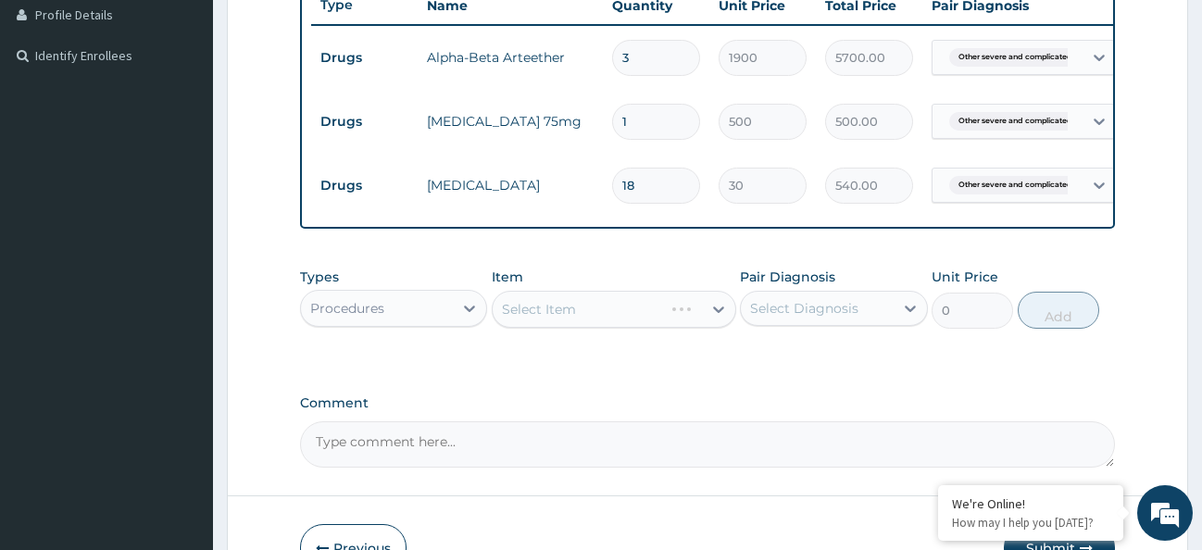
click at [630, 326] on div "Select Item" at bounding box center [614, 309] width 244 height 37
drag, startPoint x: 663, startPoint y: 319, endPoint x: 717, endPoint y: 316, distance: 53.8
click at [694, 317] on div "Select Item" at bounding box center [597, 309] width 209 height 30
click at [728, 316] on div at bounding box center [718, 309] width 33 height 33
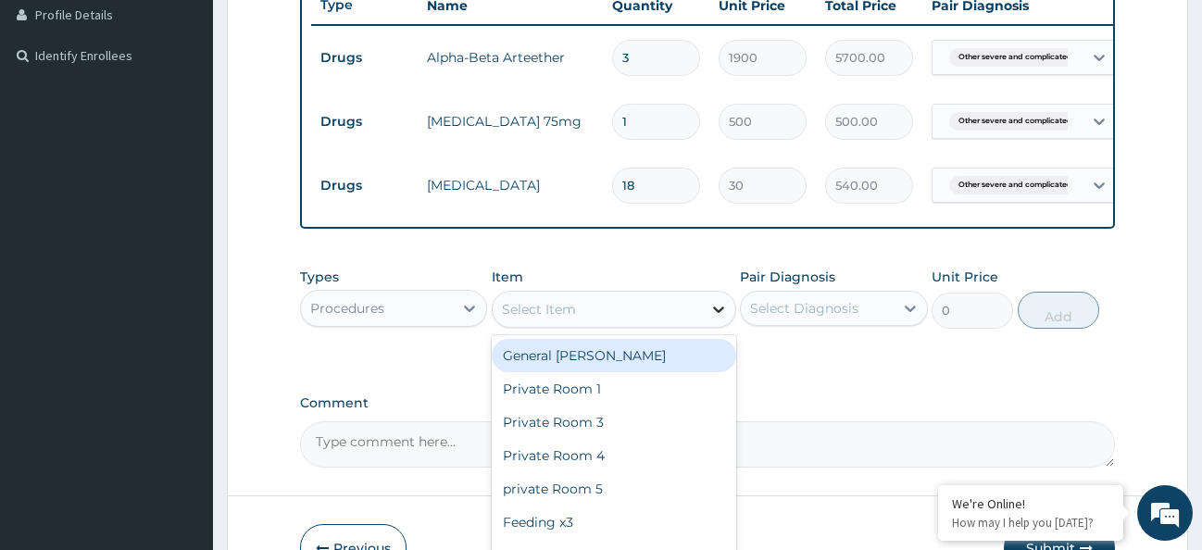
click at [721, 318] on icon at bounding box center [718, 309] width 19 height 19
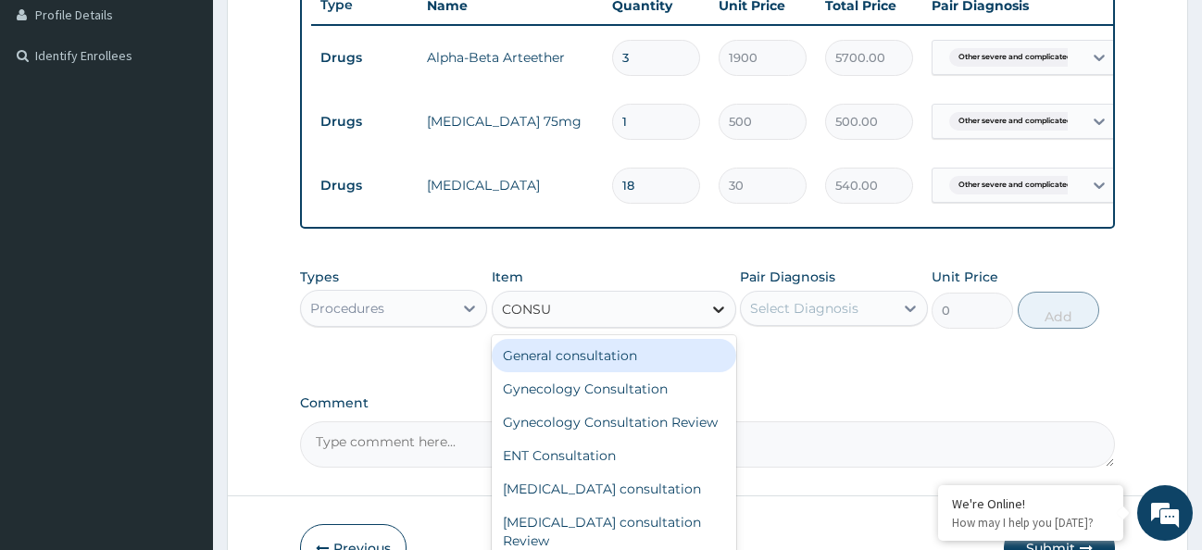
type input "CONSUL"
click at [621, 368] on div "General consultation" at bounding box center [614, 355] width 244 height 33
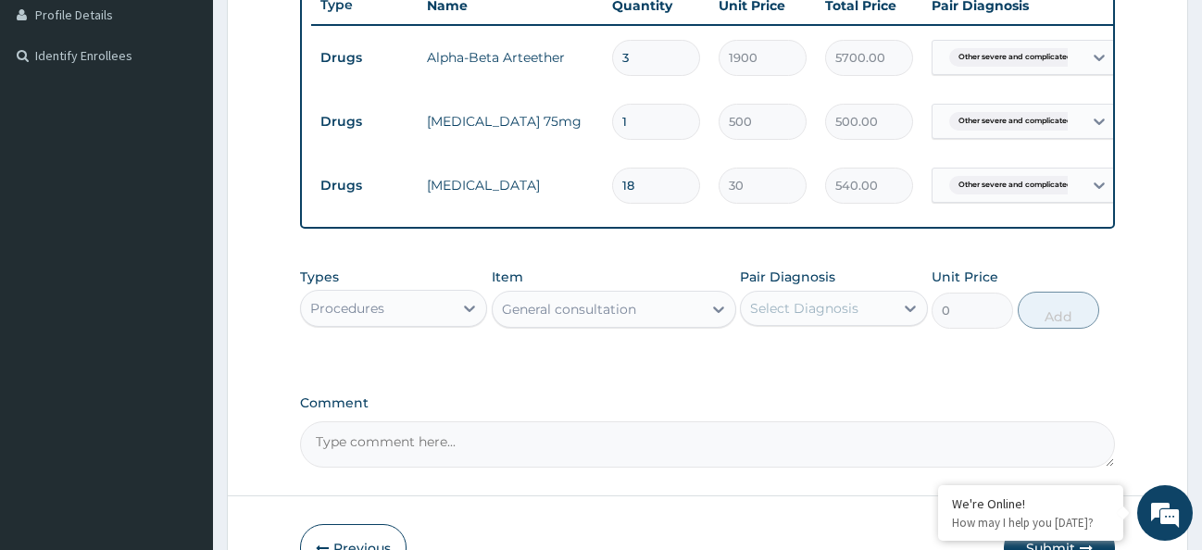
type input "4000"
click at [780, 316] on div "Select Diagnosis" at bounding box center [804, 308] width 108 height 19
click at [804, 363] on label "Other severe and complicated Plasmodium falciparum malaria" at bounding box center [827, 353] width 115 height 19
checkbox input "true"
click at [1044, 326] on button "Add" at bounding box center [1058, 310] width 81 height 37
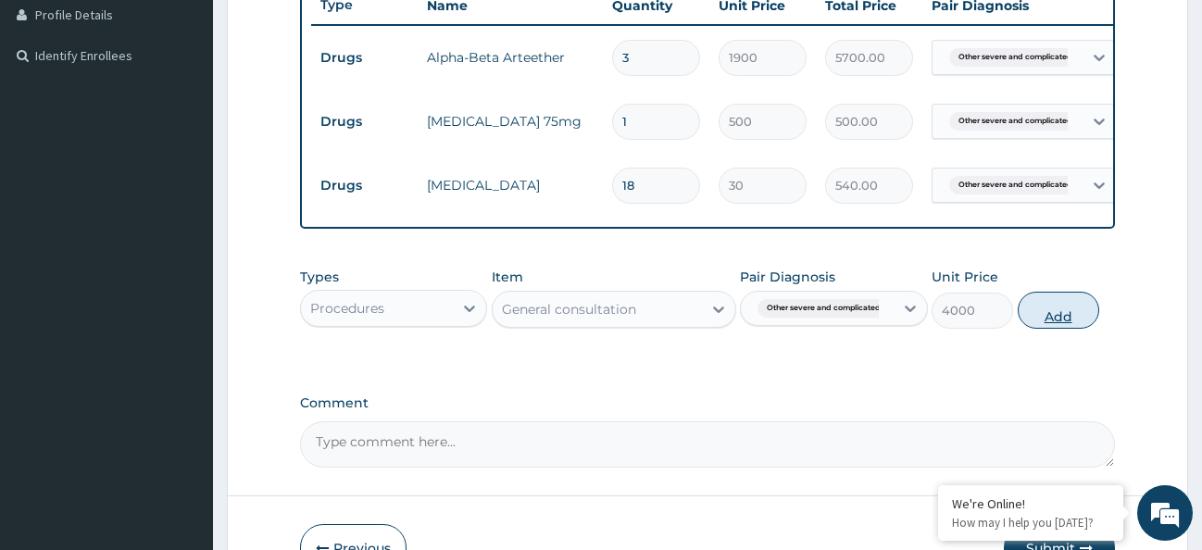
type input "0"
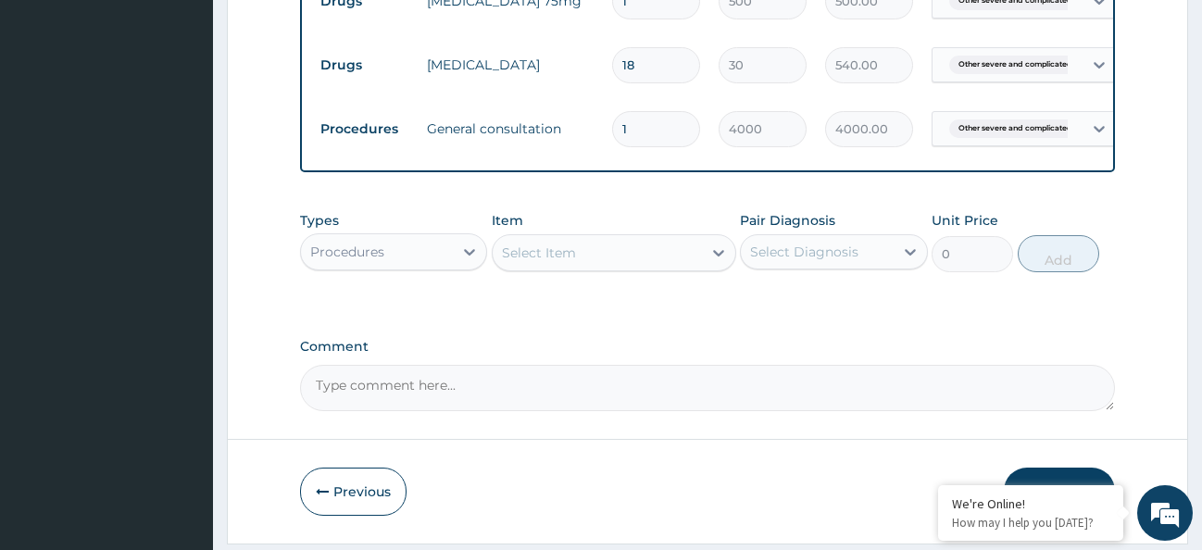
scroll to position [705, 0]
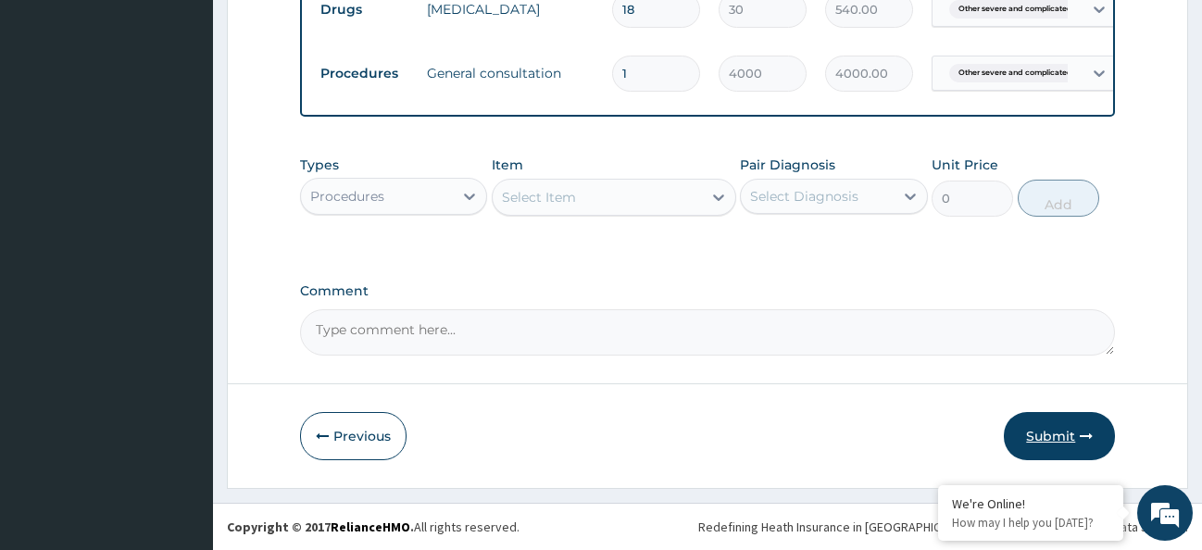
click at [1042, 424] on button "Submit" at bounding box center [1059, 436] width 111 height 48
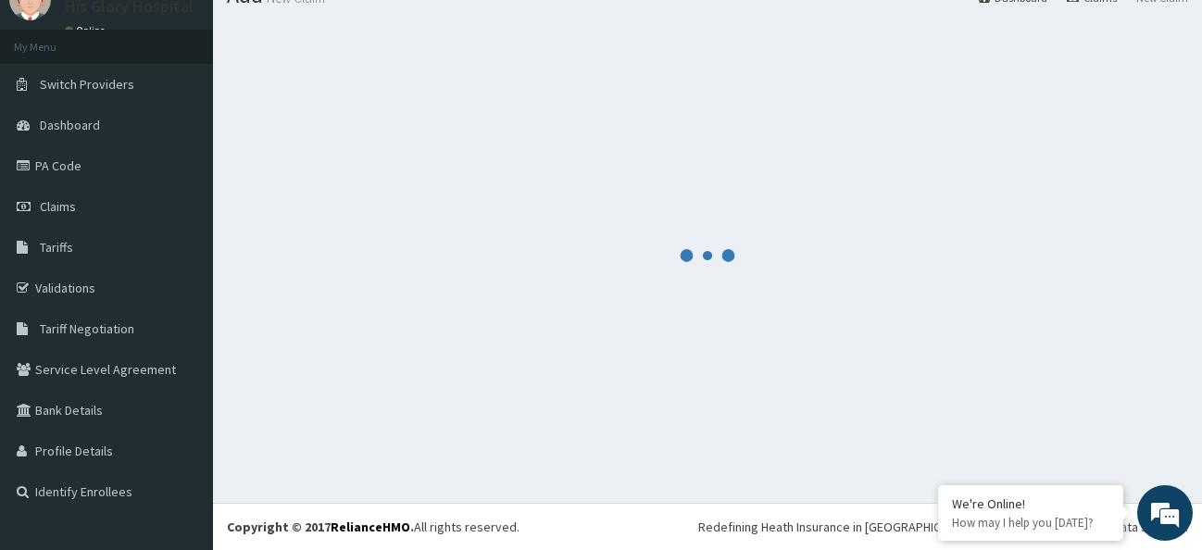
scroll to position [77, 0]
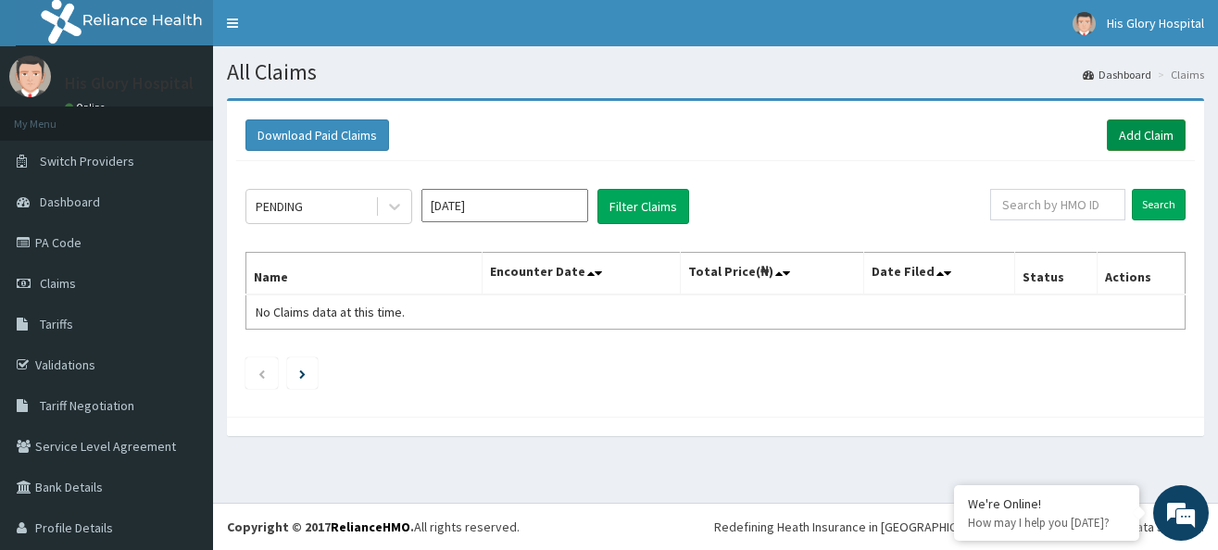
click at [1116, 146] on link "Add Claim" at bounding box center [1145, 134] width 79 height 31
click at [1121, 135] on link "Add Claim" at bounding box center [1145, 134] width 79 height 31
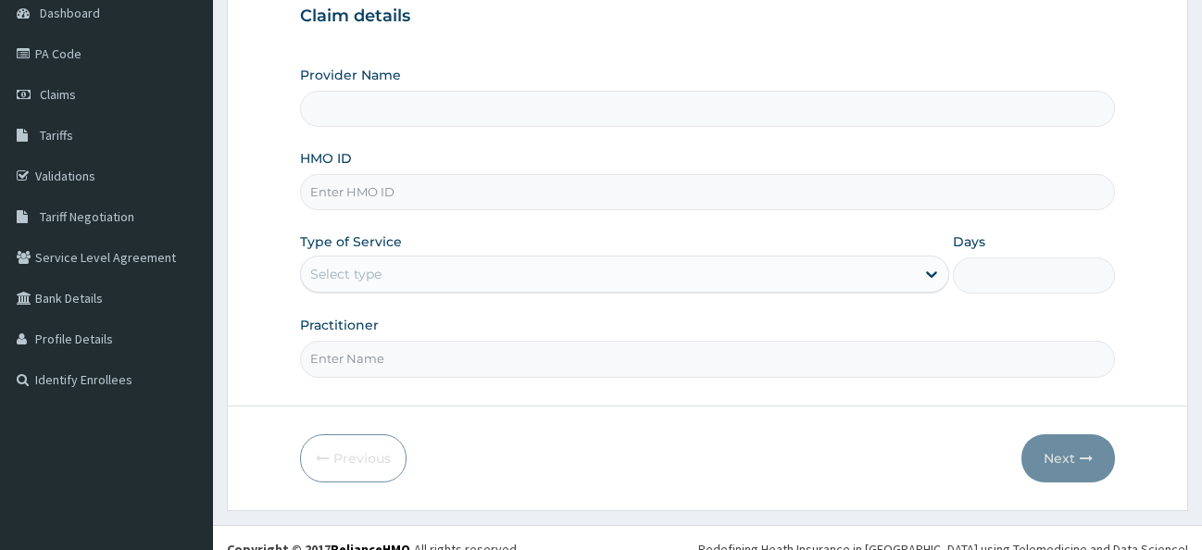
scroll to position [189, 0]
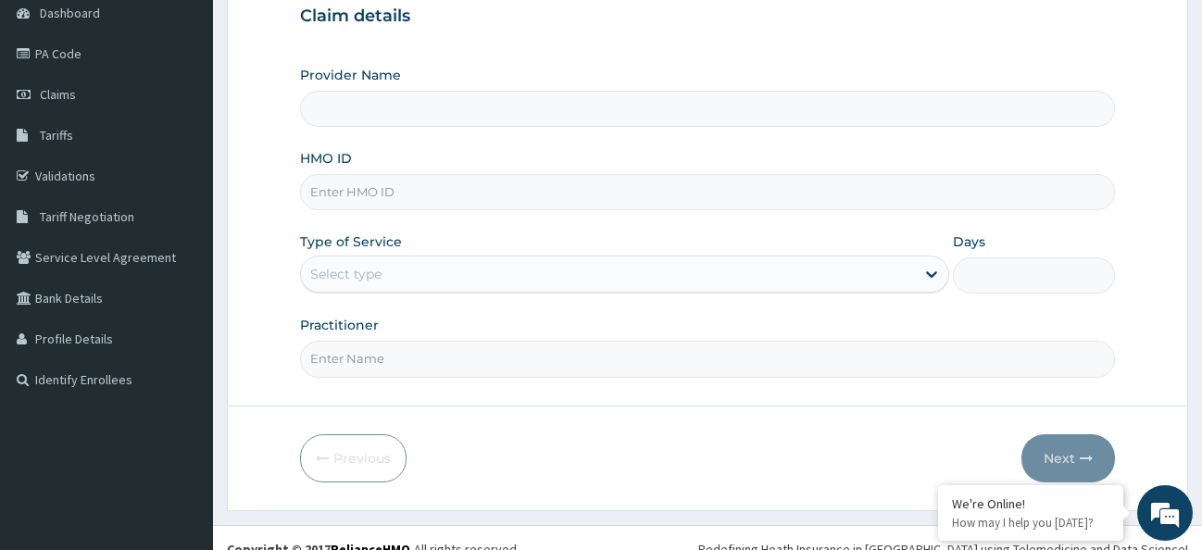
drag, startPoint x: 443, startPoint y: 204, endPoint x: 445, endPoint y: 191, distance: 13.3
click at [444, 202] on input "HMO ID" at bounding box center [708, 192] width 816 height 36
paste input "DMF/10020/A"
type input "DMF/10020/A"
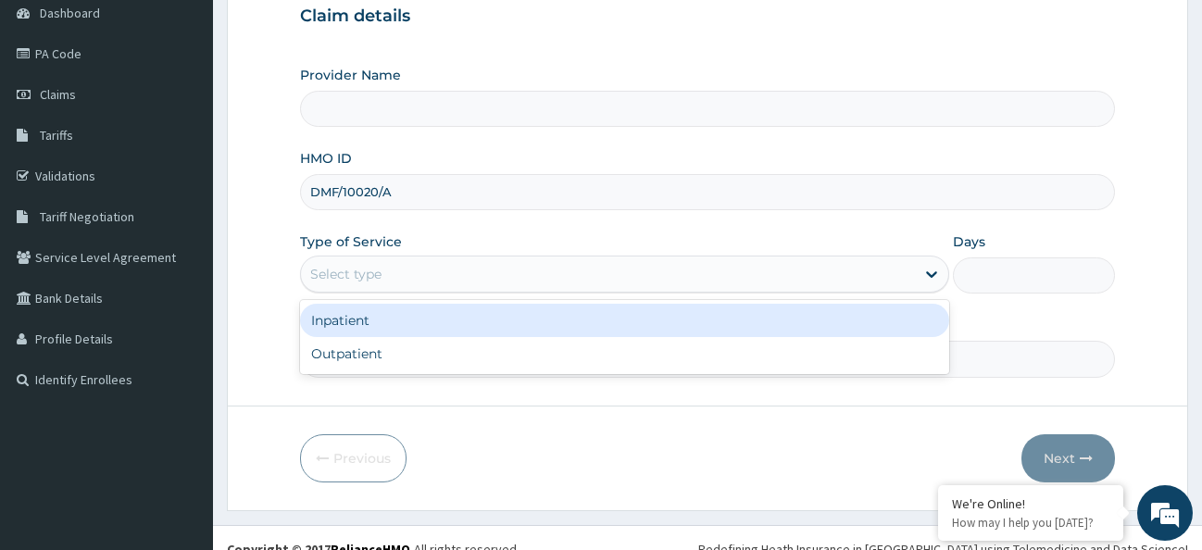
type input "His Glory Hospital"
click at [501, 276] on div "Select type" at bounding box center [608, 274] width 614 height 30
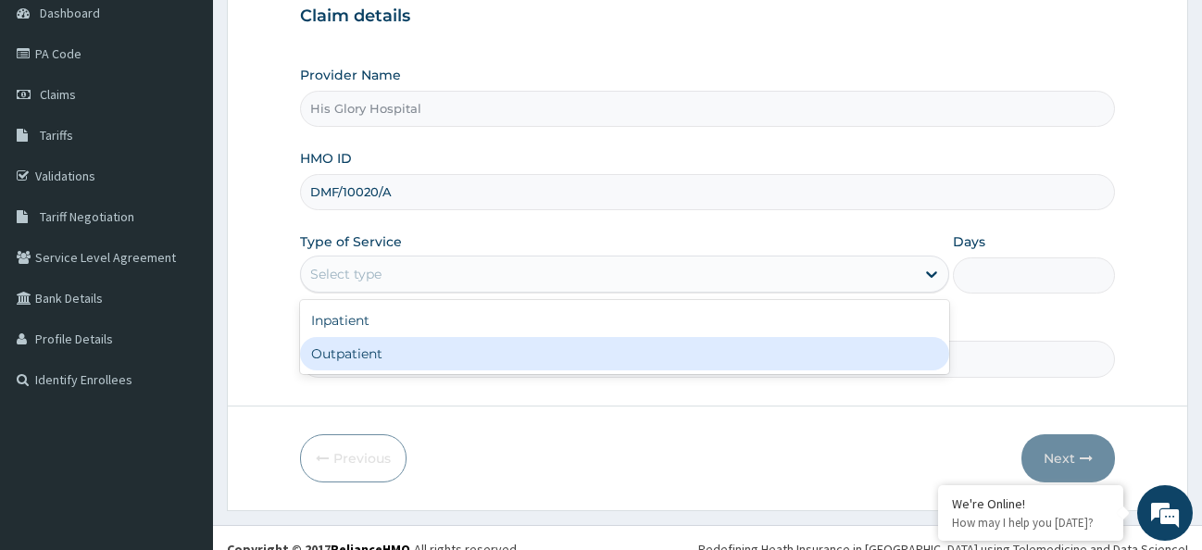
click at [483, 346] on div "Outpatient" at bounding box center [624, 353] width 649 height 33
type input "1"
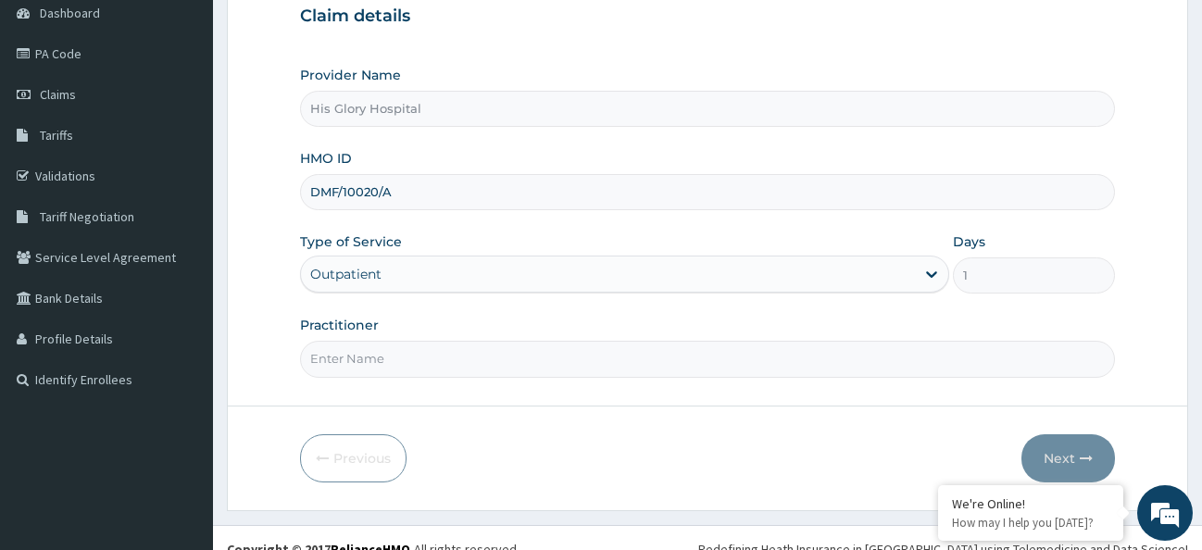
drag, startPoint x: 478, startPoint y: 364, endPoint x: 481, endPoint y: 349, distance: 15.1
click at [480, 362] on input "Practitioner" at bounding box center [708, 359] width 816 height 36
type input "DR VICTOR"
click at [1086, 461] on icon "button" at bounding box center [1086, 458] width 13 height 13
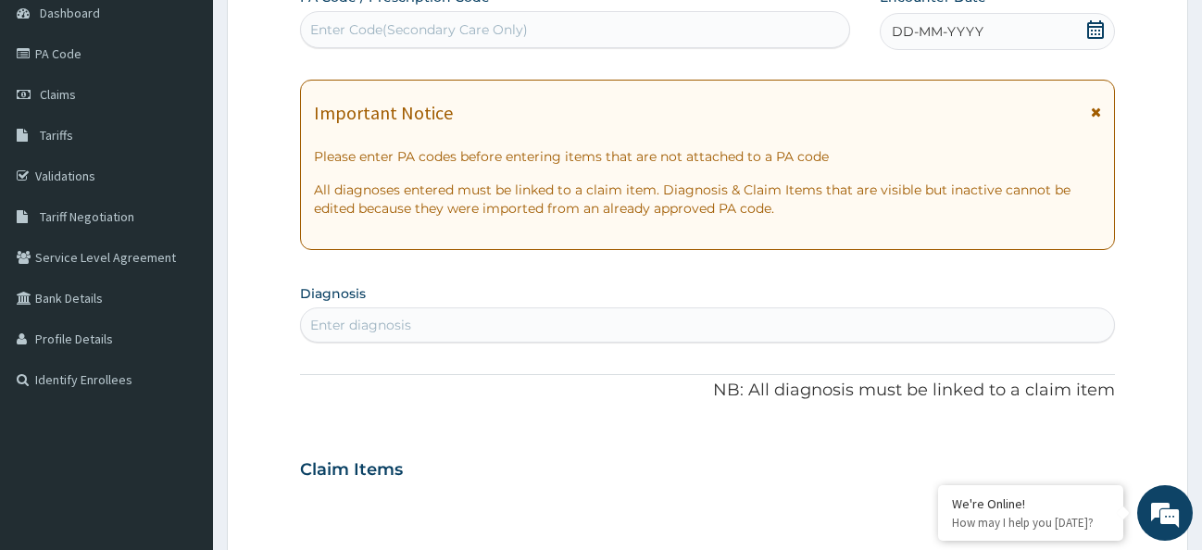
click at [1095, 107] on icon at bounding box center [1096, 112] width 10 height 13
